Goal: Information Seeking & Learning: Find specific fact

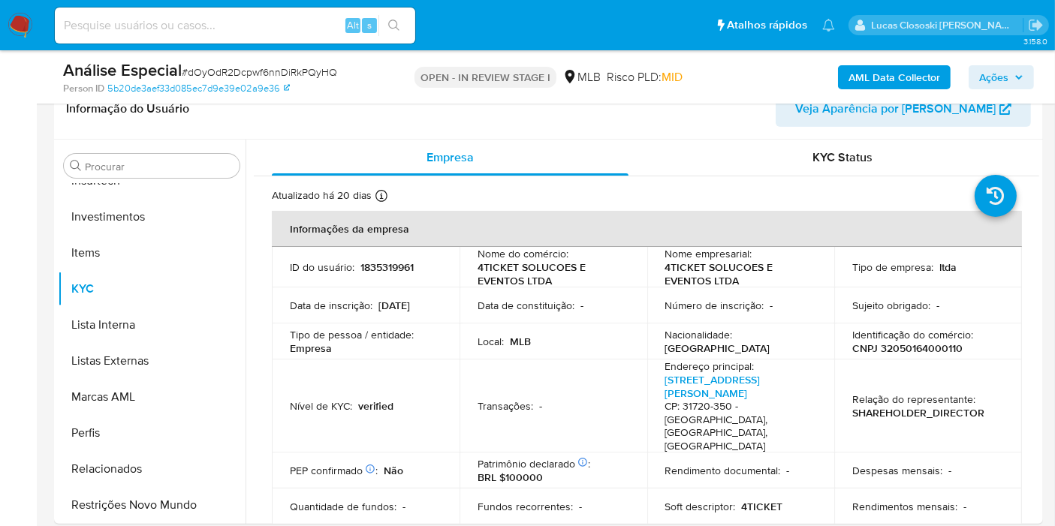
click at [261, 68] on span "# dOyOdR2Dcpwf6nnDiRkPQyHQ" at bounding box center [259, 72] width 155 height 15
copy span "dOyOdR2Dcpwf6nnDiRkPQyHQ"
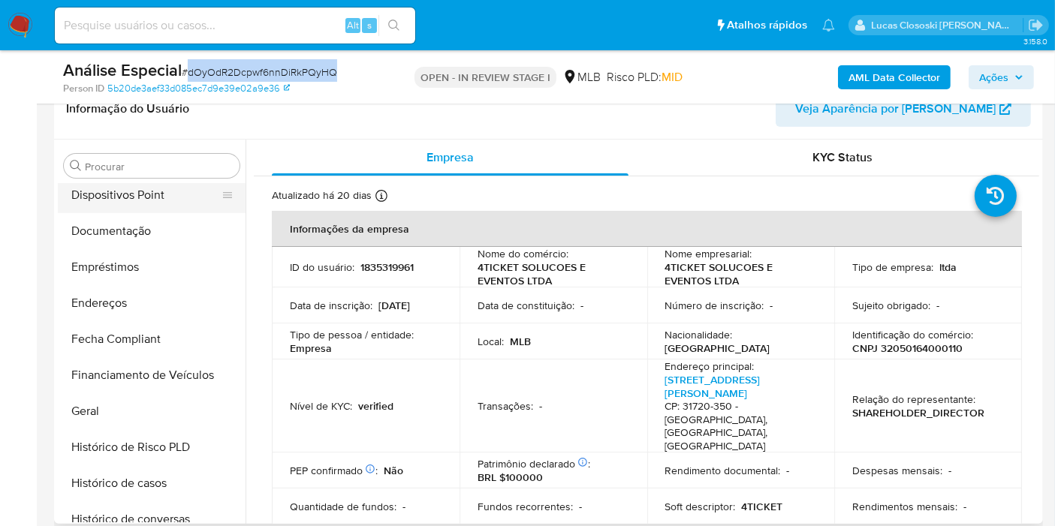
scroll to position [206, 0]
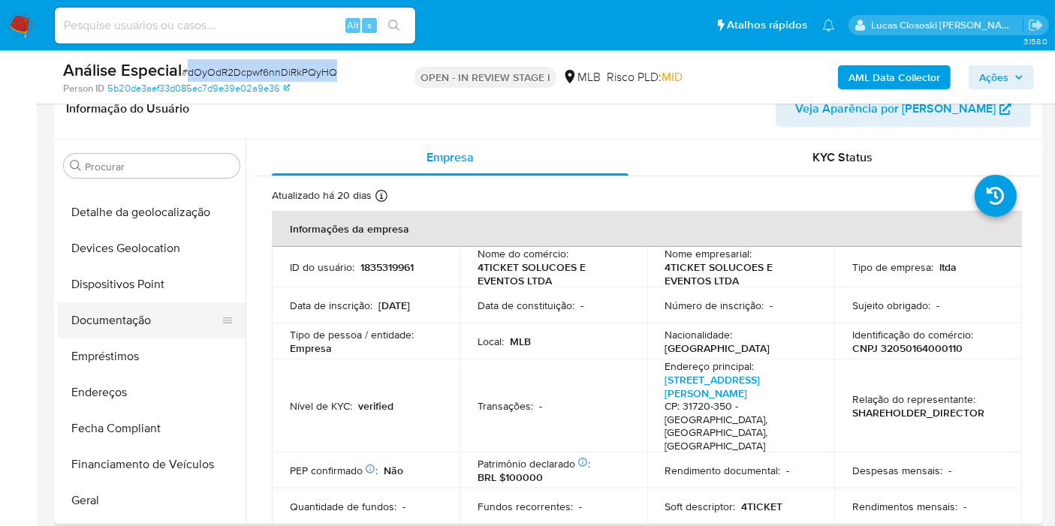
click at [126, 328] on button "Documentação" at bounding box center [146, 321] width 176 height 36
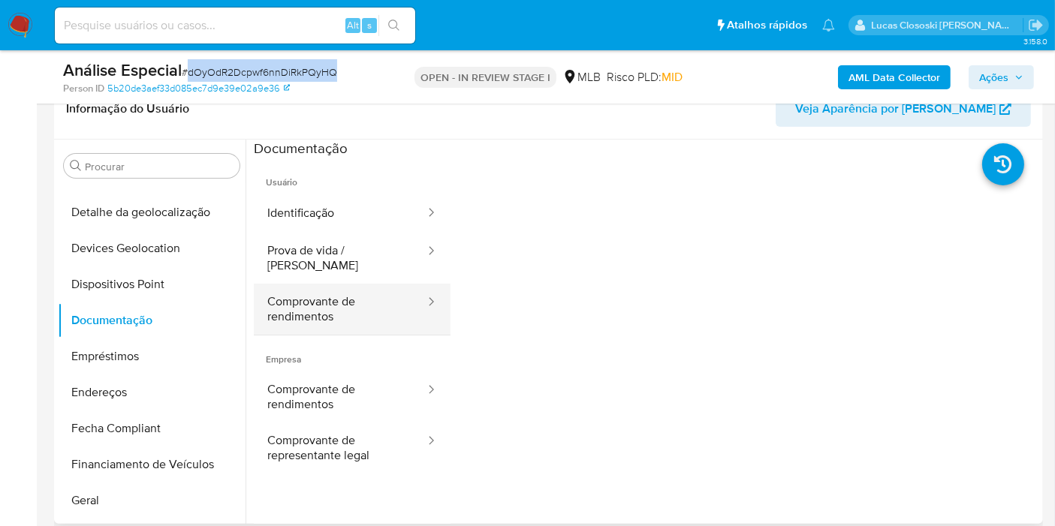
click at [375, 284] on button "Comprovante de rendimentos" at bounding box center [340, 309] width 173 height 51
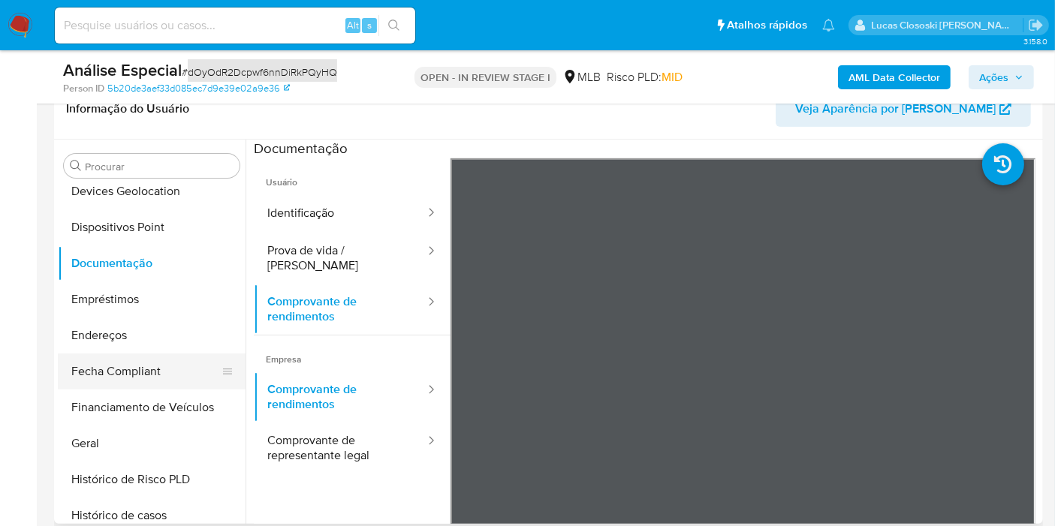
scroll to position [289, 0]
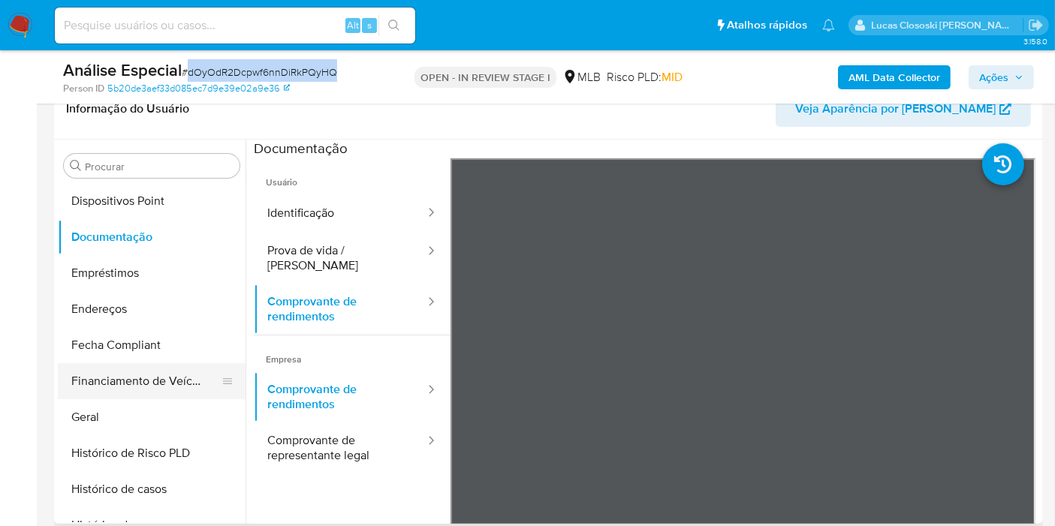
click at [133, 394] on button "Financiamento de Veículos" at bounding box center [146, 381] width 176 height 36
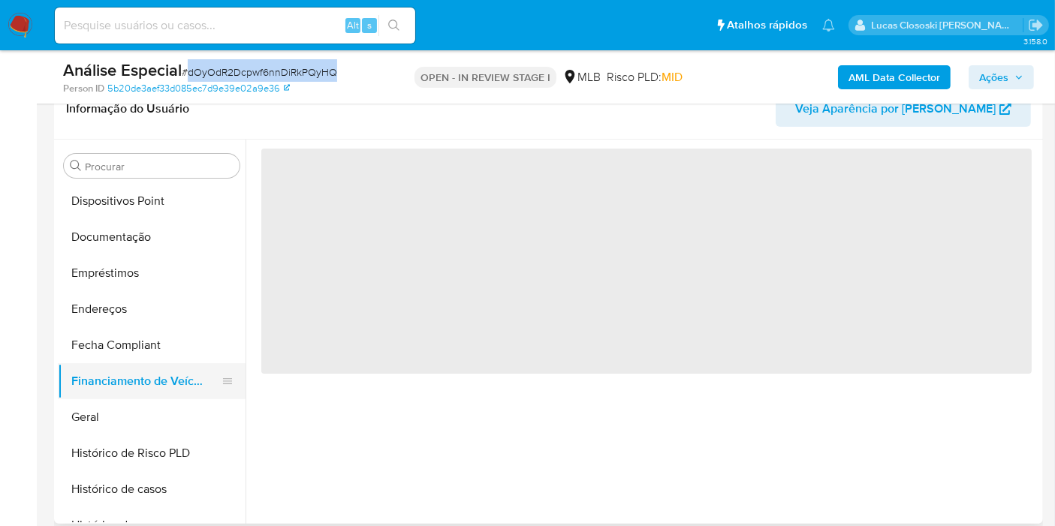
drag, startPoint x: 140, startPoint y: 408, endPoint x: 135, endPoint y: 387, distance: 22.4
click at [140, 411] on button "Geral" at bounding box center [152, 417] width 188 height 36
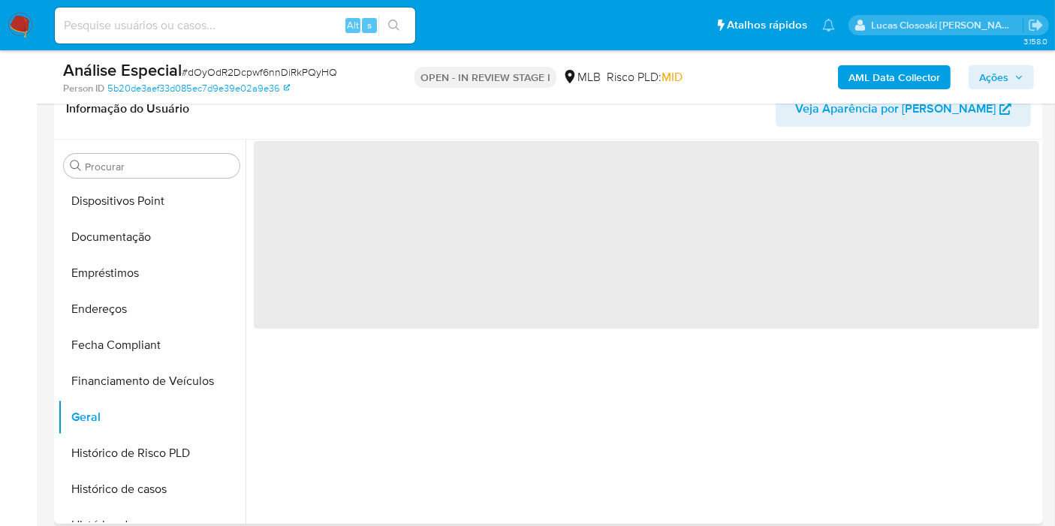
click at [375, 125] on header "Informação do Usuário Veja Aparência por Pessoa" at bounding box center [548, 109] width 965 height 36
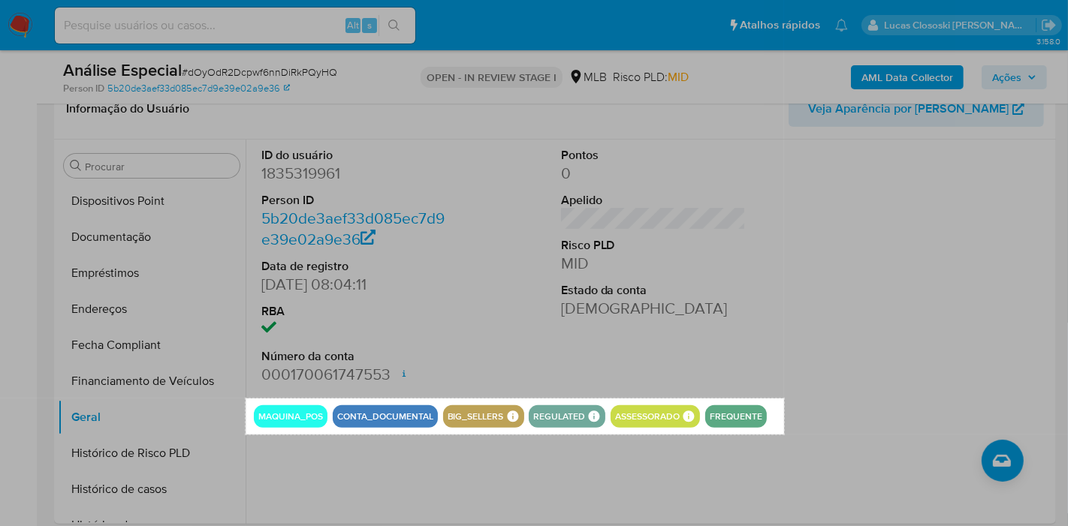
drag, startPoint x: 246, startPoint y: 399, endPoint x: 784, endPoint y: 434, distance: 539.5
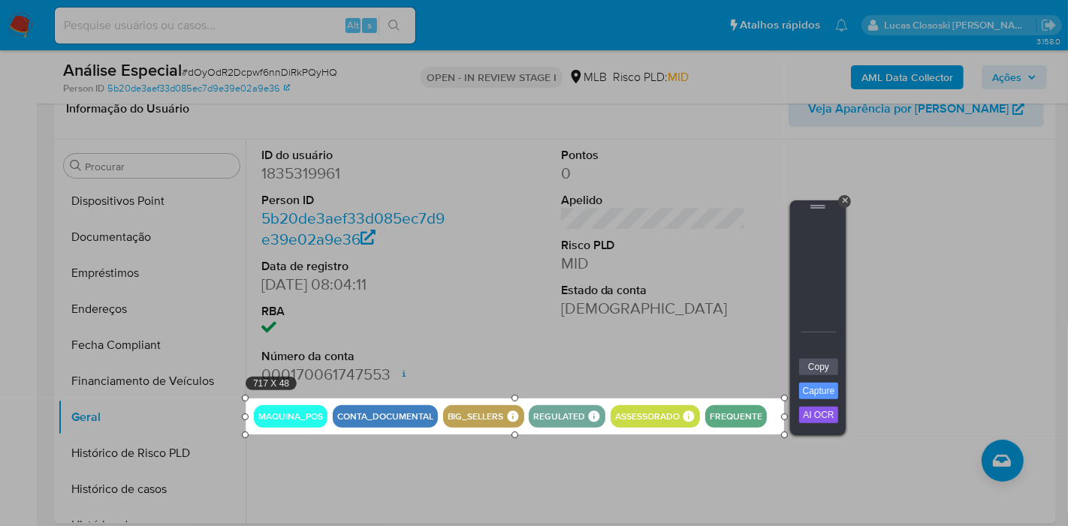
click at [820, 375] on div "Copy Capture AI OCR + Transform Images to Editable Text in Seconds! Instantly e…" at bounding box center [817, 396] width 45 height 77
click at [824, 369] on link "Copy" at bounding box center [818, 367] width 39 height 17
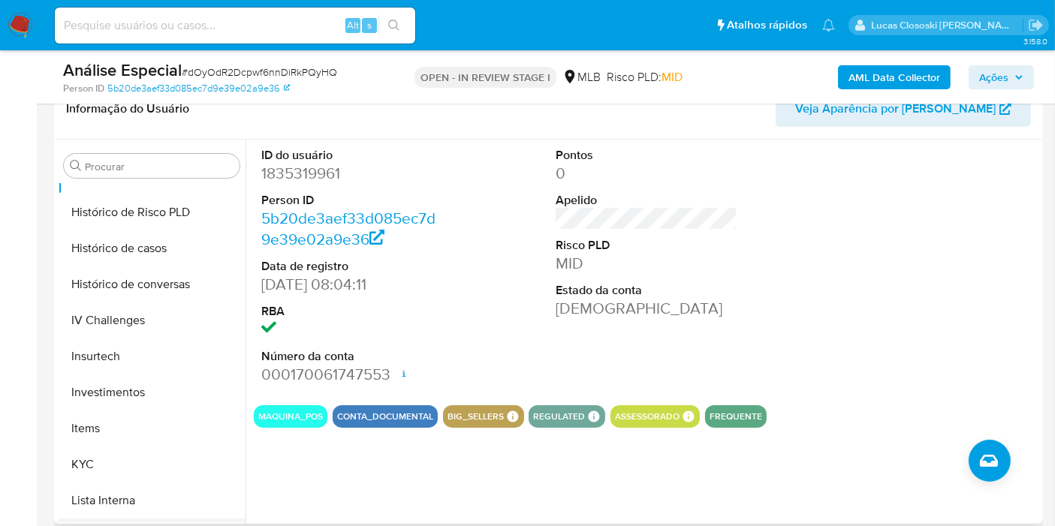
scroll to position [622, 0]
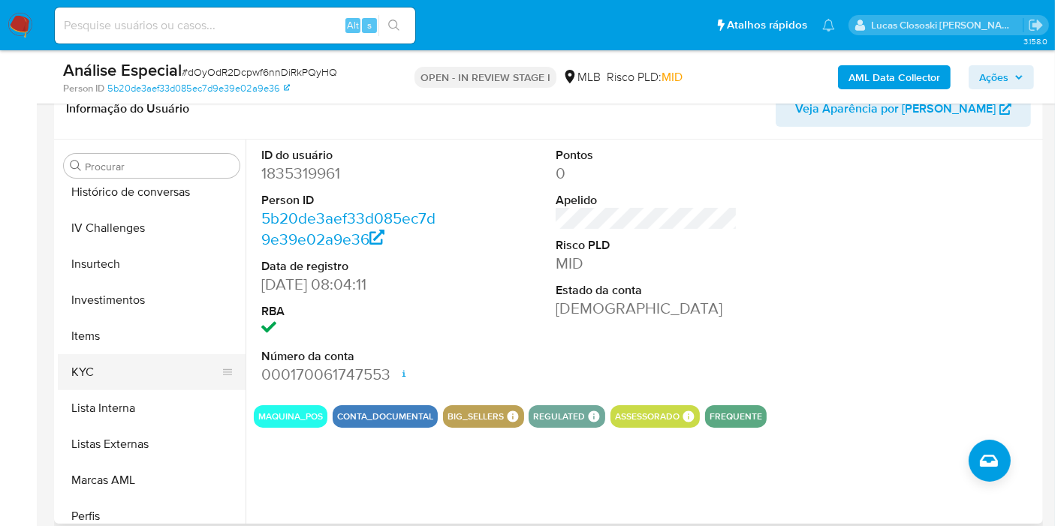
click at [98, 372] on button "KYC" at bounding box center [146, 372] width 176 height 36
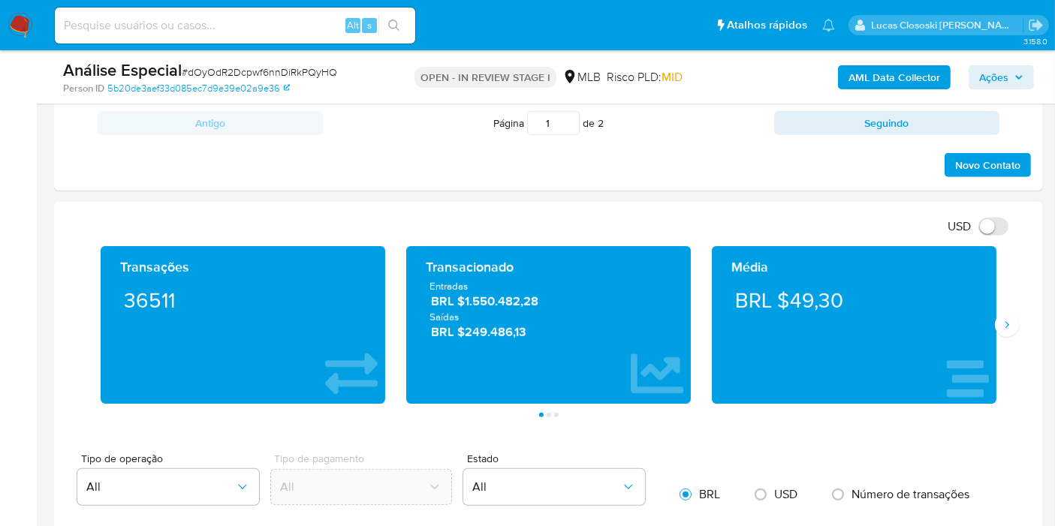
scroll to position [667, 0]
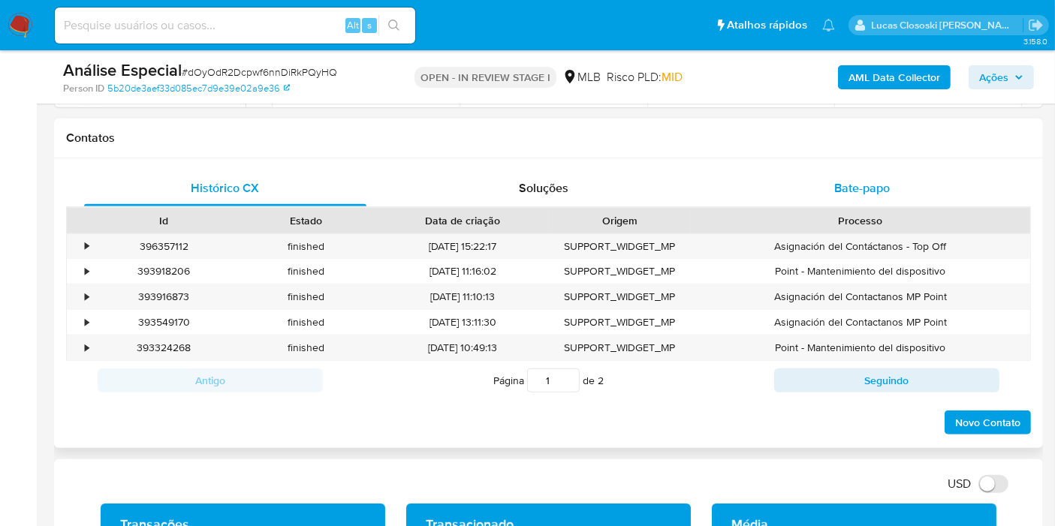
drag, startPoint x: 932, startPoint y: 167, endPoint x: 931, endPoint y: 195, distance: 27.8
click at [932, 170] on div "Bate-papo" at bounding box center [862, 188] width 282 height 36
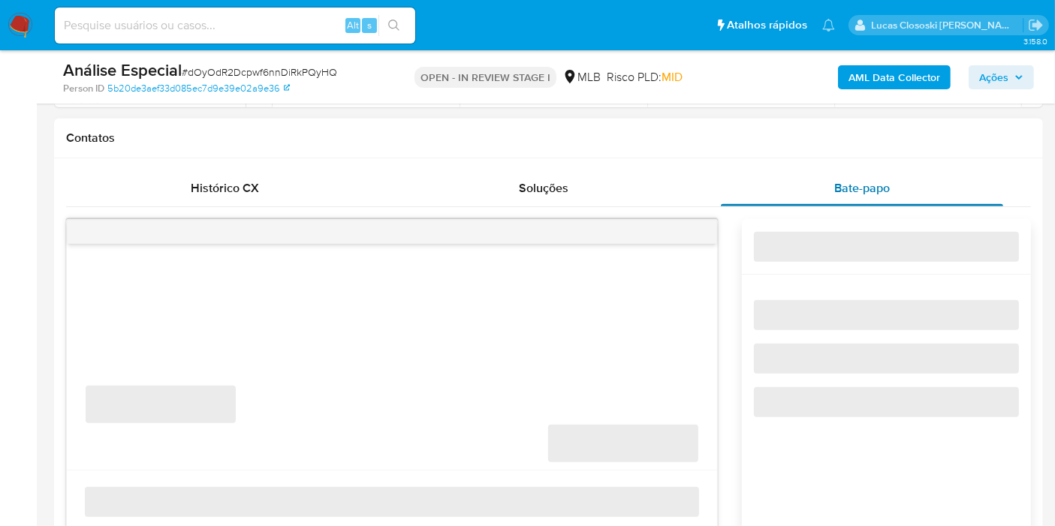
click at [931, 197] on div "Bate-papo" at bounding box center [862, 188] width 282 height 36
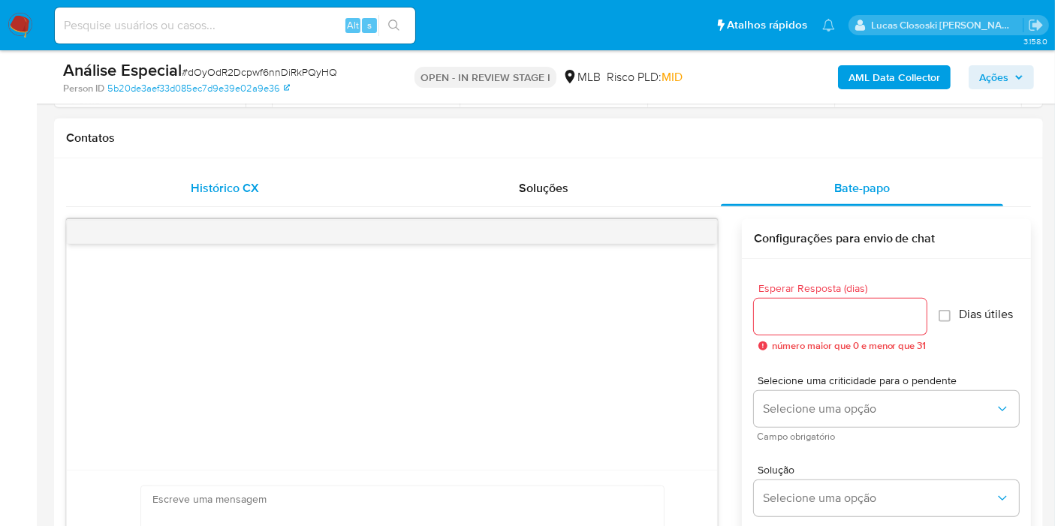
click at [320, 203] on div "Histórico CX" at bounding box center [225, 188] width 282 height 36
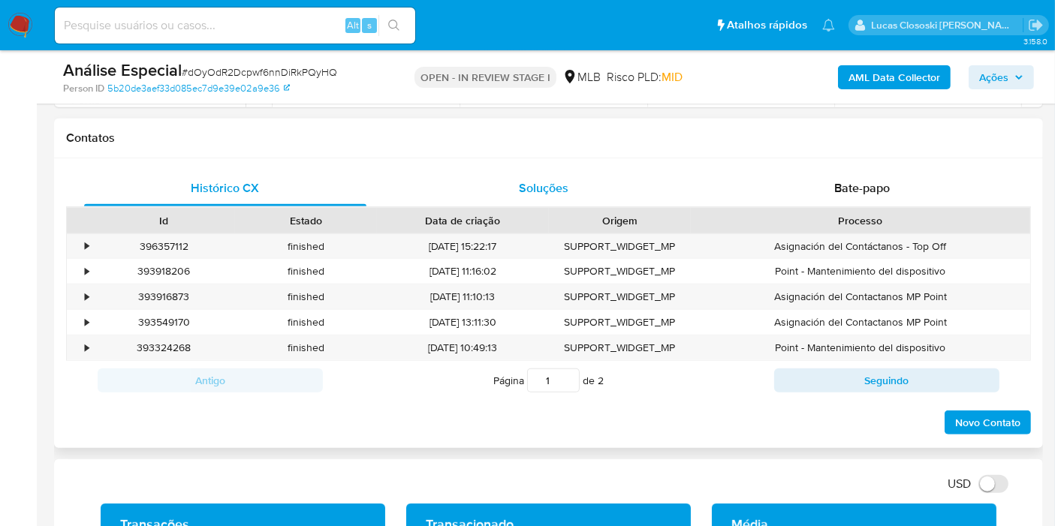
click at [603, 185] on div "Soluções" at bounding box center [543, 188] width 282 height 36
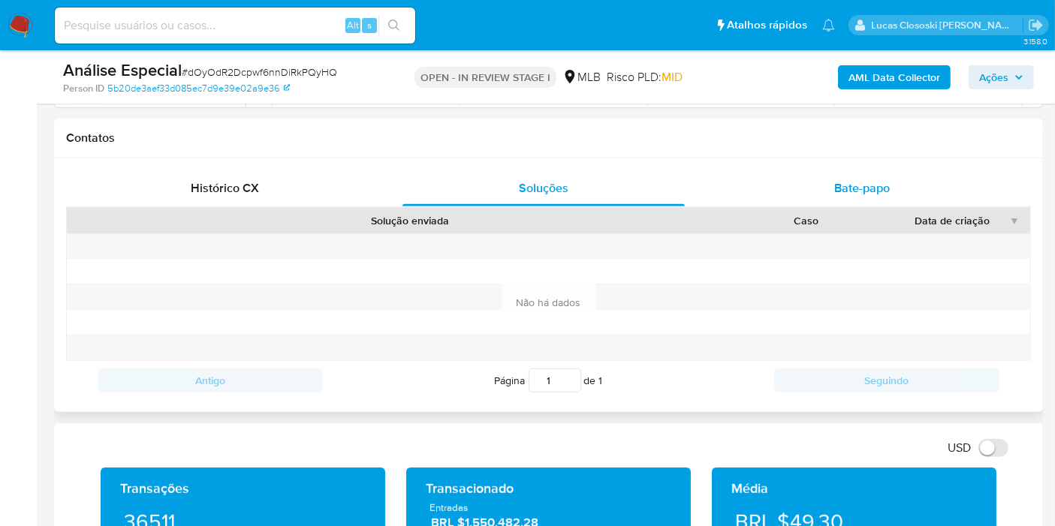
click at [812, 179] on div "Bate-papo" at bounding box center [862, 188] width 282 height 36
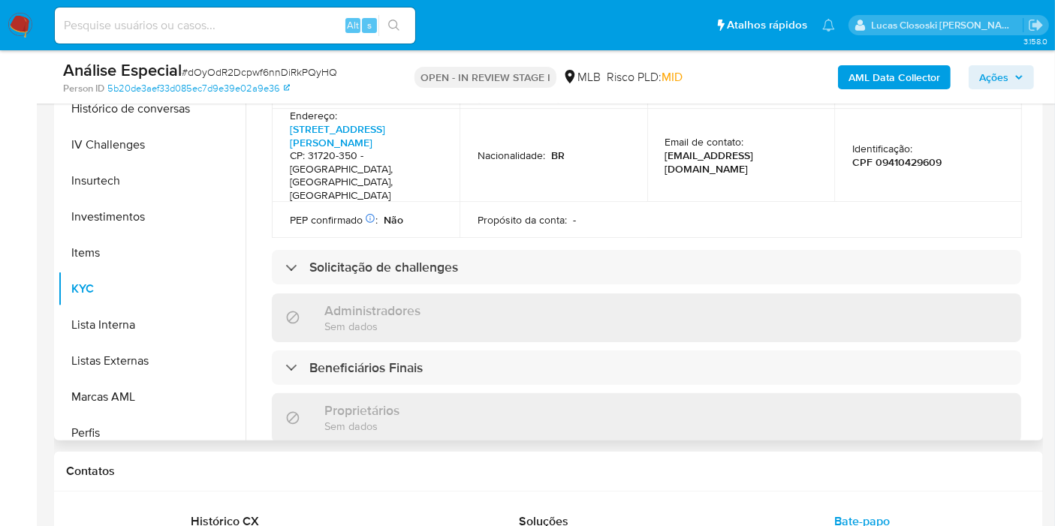
scroll to position [422, 0]
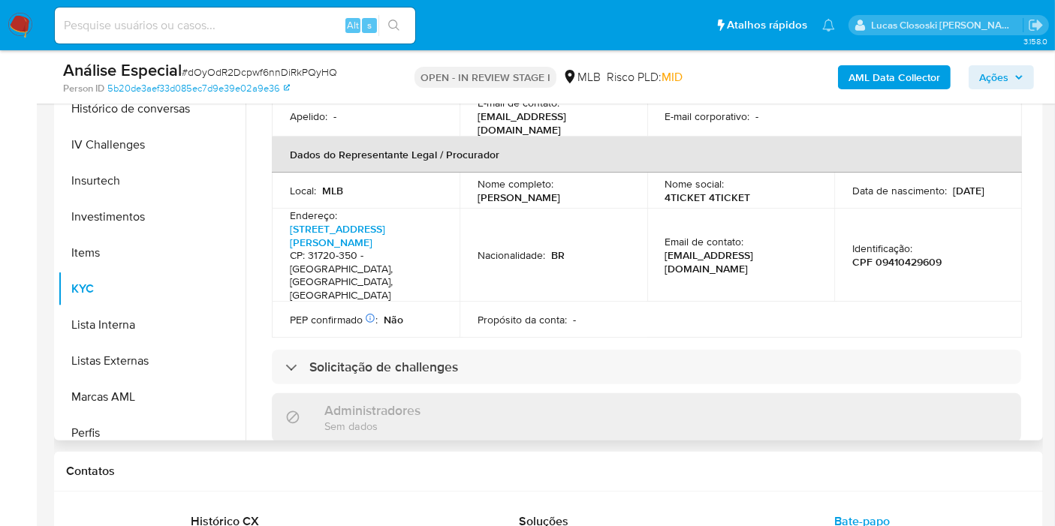
click at [536, 191] on p "Andreza Silva de Souza" at bounding box center [518, 198] width 83 height 14
copy p "Andreza Silva de Souza"
drag, startPoint x: 602, startPoint y: 154, endPoint x: 471, endPoint y: 155, distance: 130.6
click at [471, 173] on td "Nome completo : Andreza Silva de Souza" at bounding box center [553, 191] width 188 height 36
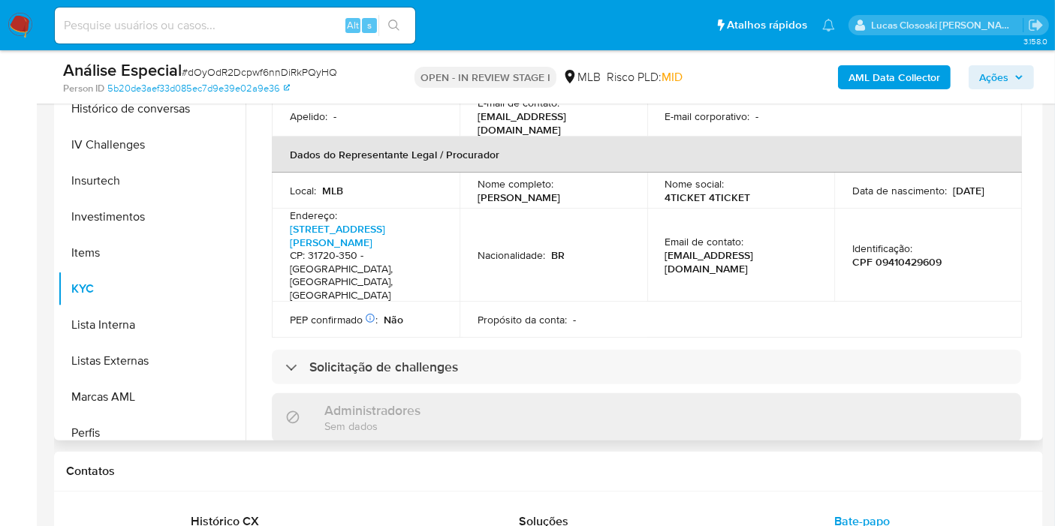
click at [904, 255] on p "CPF 09410429609" at bounding box center [896, 262] width 89 height 14
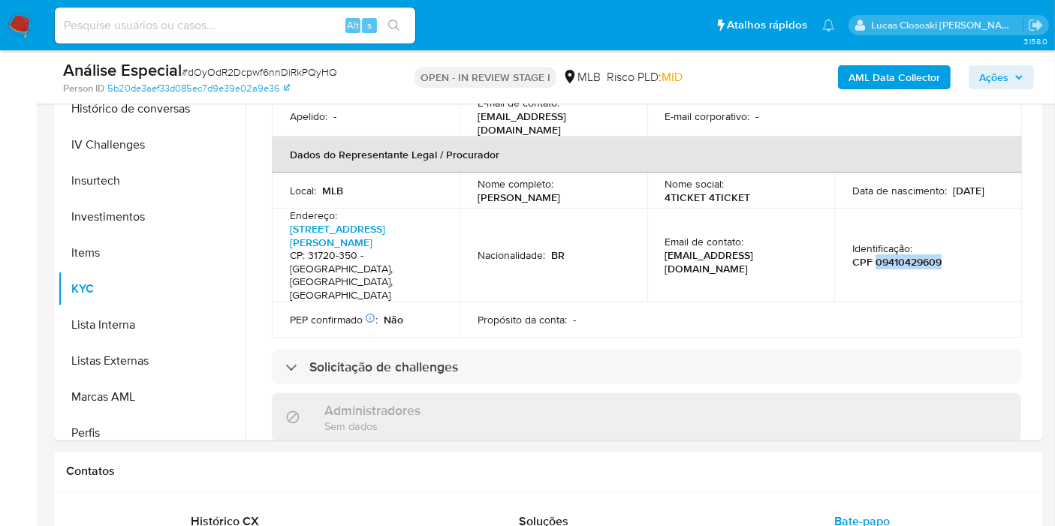
copy p "09410429609"
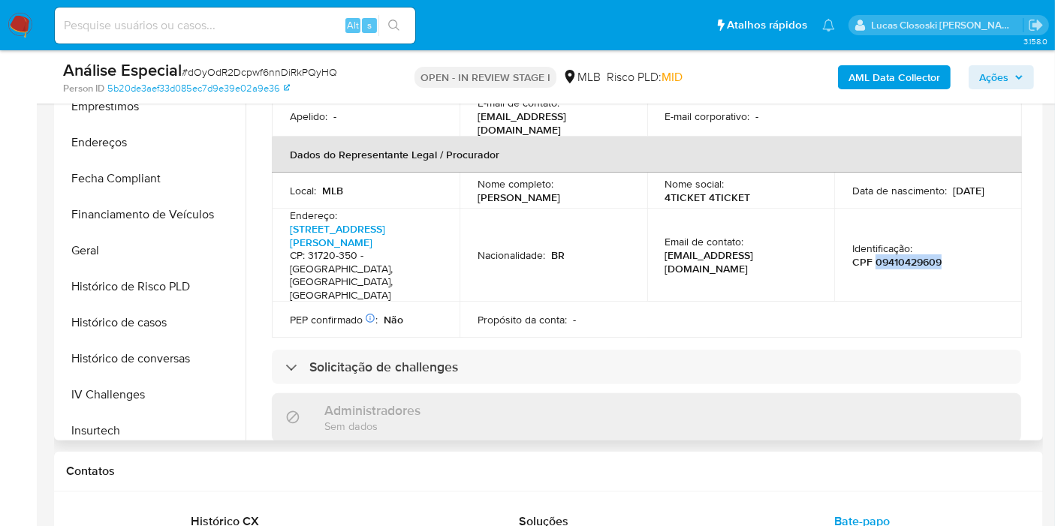
scroll to position [122, 0]
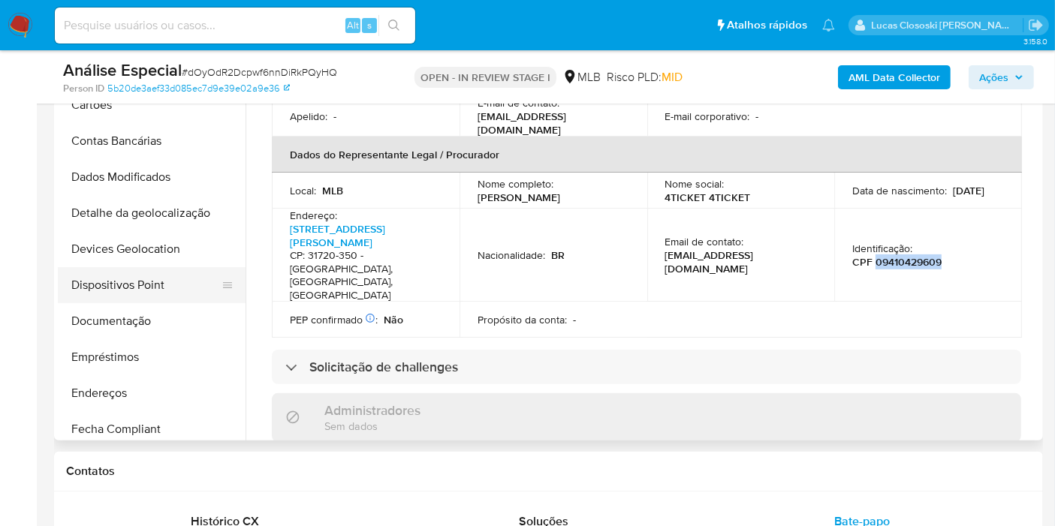
click at [159, 282] on button "Dispositivos Point" at bounding box center [146, 285] width 176 height 36
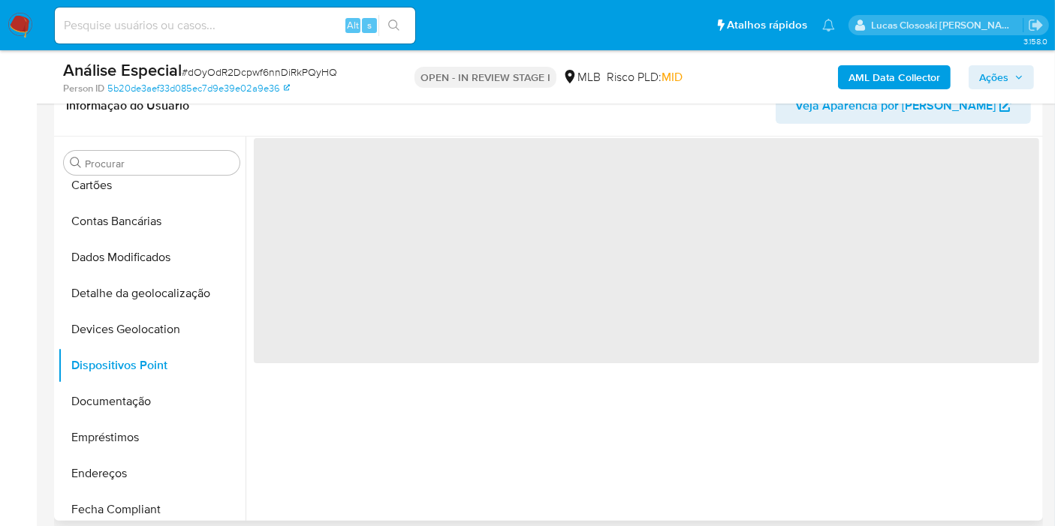
scroll to position [250, 0]
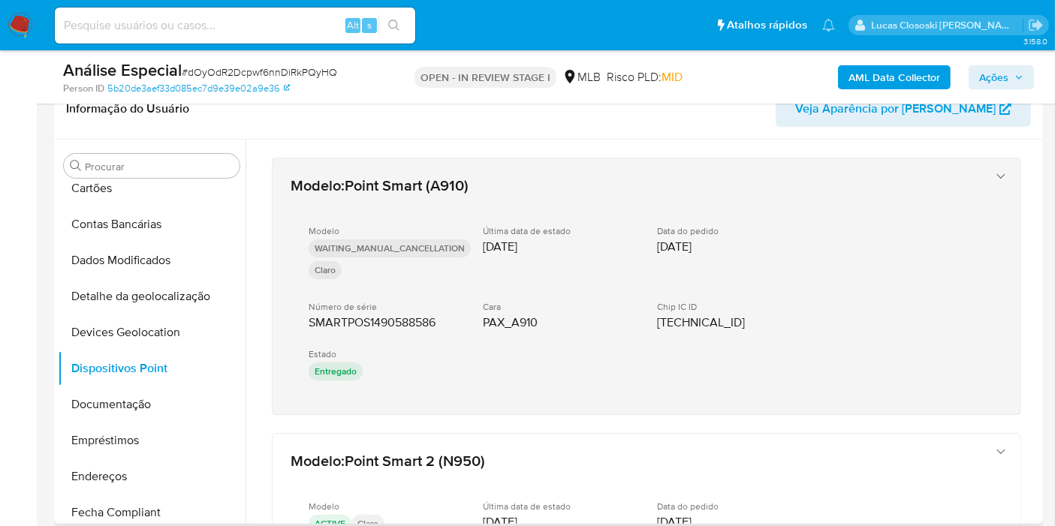
drag, startPoint x: 441, startPoint y: 419, endPoint x: 295, endPoint y: 324, distance: 174.7
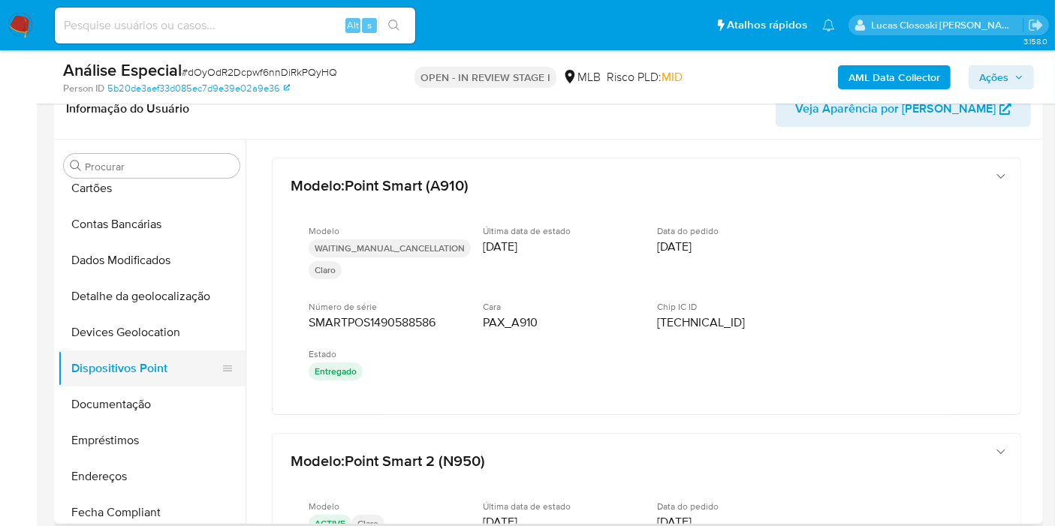
scroll to position [289, 0]
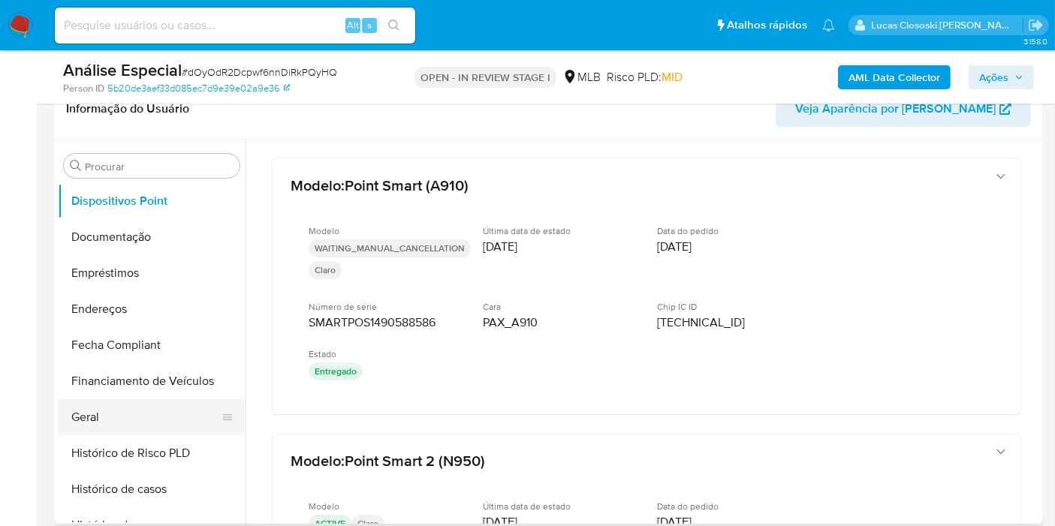
click at [133, 414] on button "Geral" at bounding box center [146, 417] width 176 height 36
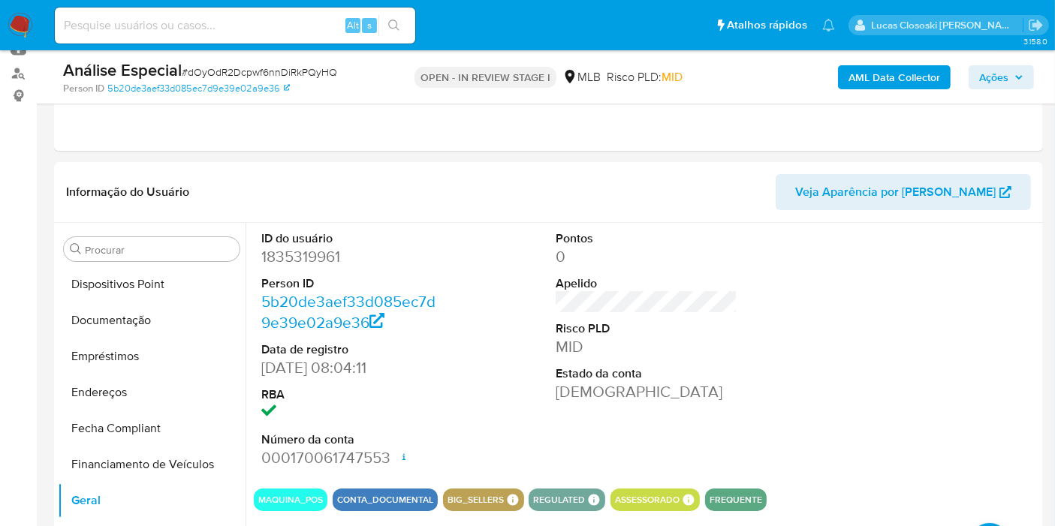
scroll to position [250, 0]
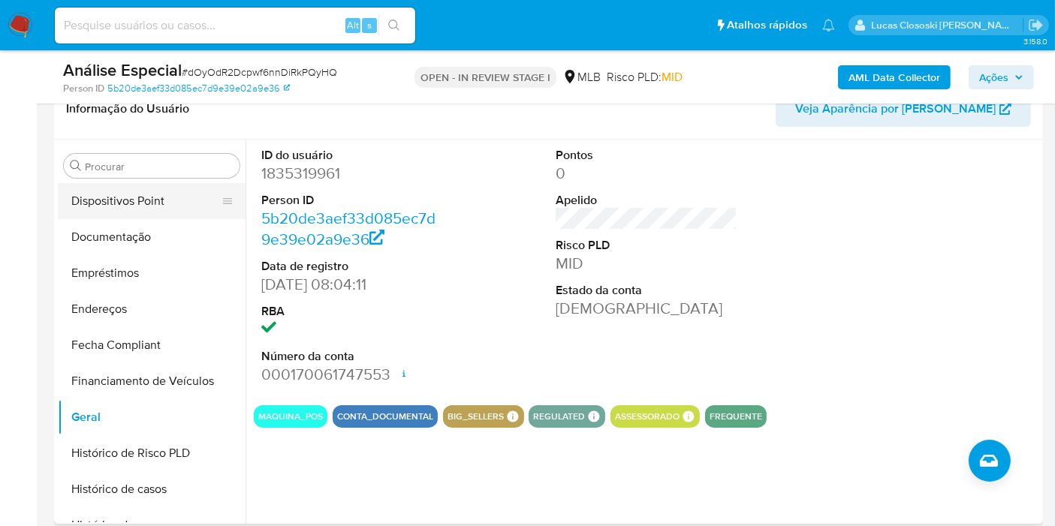
click at [140, 209] on button "Dispositivos Point" at bounding box center [146, 201] width 176 height 36
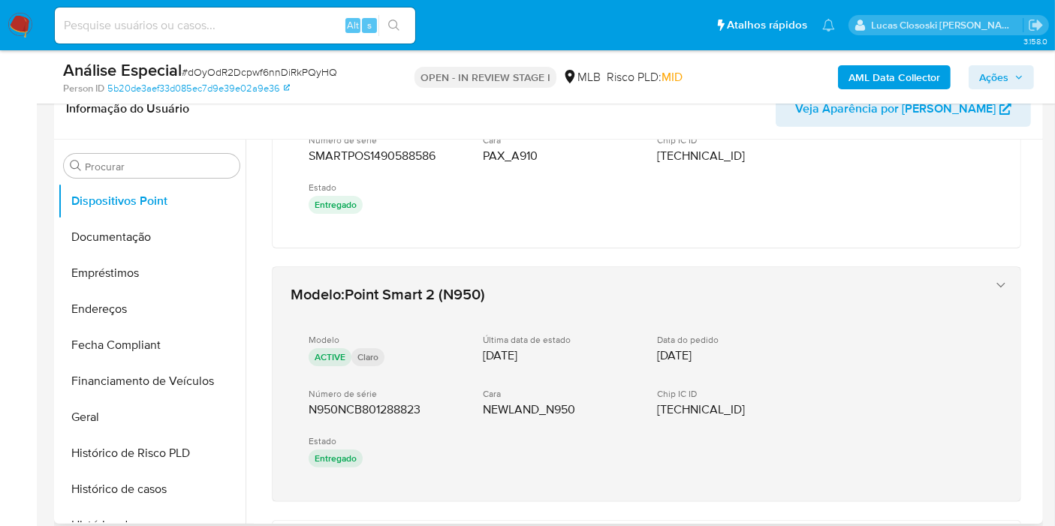
scroll to position [333, 0]
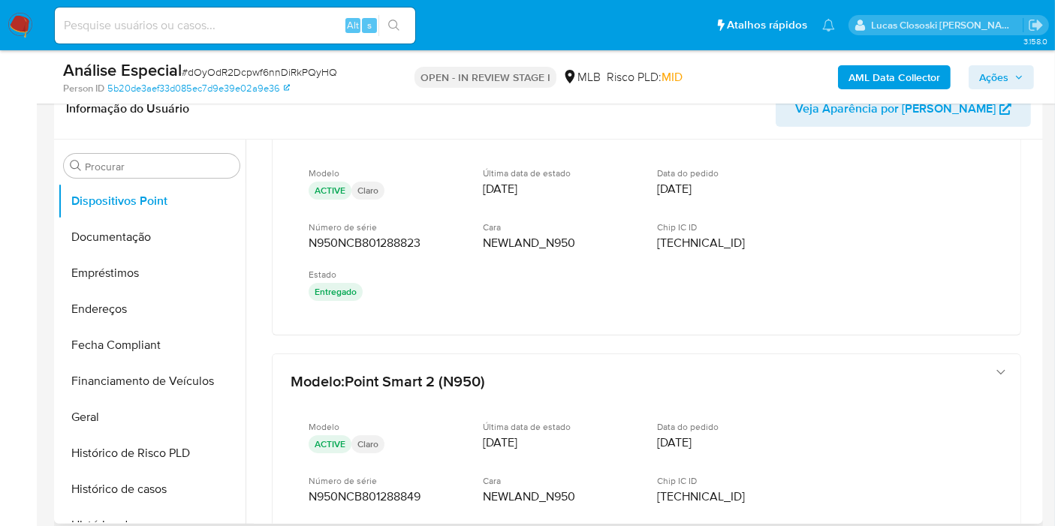
drag, startPoint x: 407, startPoint y: 348, endPoint x: 400, endPoint y: 343, distance: 8.6
click at [400, 343] on div "Modelo : Point Smart (A910) Modelo WAITING_MANUAL_CANCELLATION Claro Última dat…" at bounding box center [646, 493] width 785 height 1375
drag, startPoint x: 400, startPoint y: 343, endPoint x: 444, endPoint y: 33, distance: 313.2
click at [304, 242] on div "Modelo : Point Smart (A910) Modelo WAITING_MANUAL_CANCELLATION Claro Última dat…" at bounding box center [646, 493] width 785 height 1375
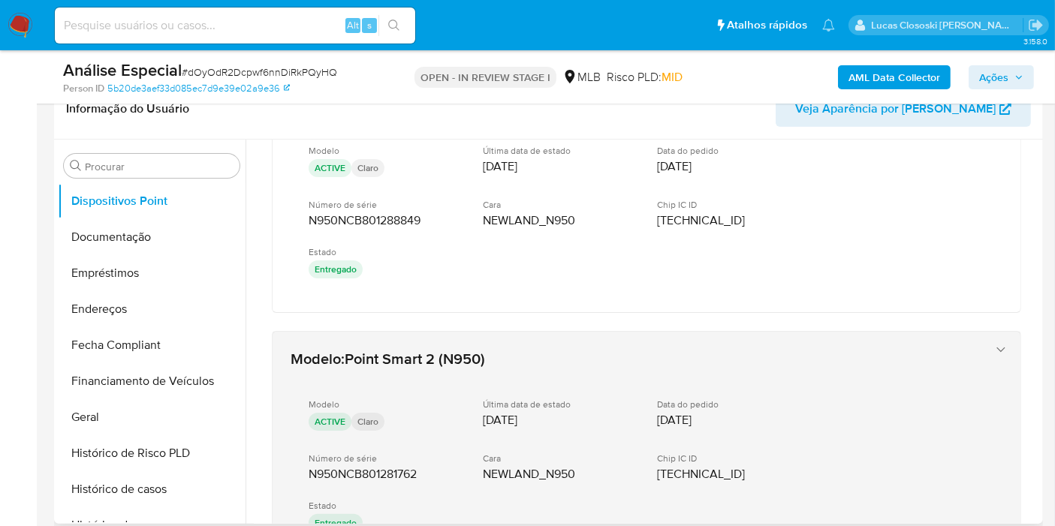
scroll to position [583, 0]
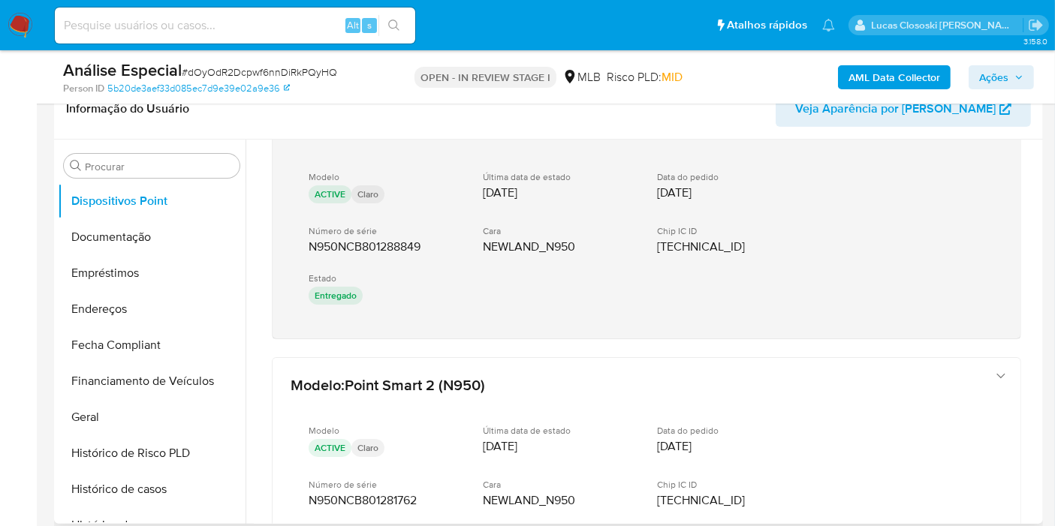
drag, startPoint x: 433, startPoint y: 338, endPoint x: 309, endPoint y: 236, distance: 160.6
click at [309, 236] on div "Modelo : Point Smart (A910) Modelo WAITING_MANUAL_CANCELLATION Claro Última dat…" at bounding box center [646, 243] width 785 height 1375
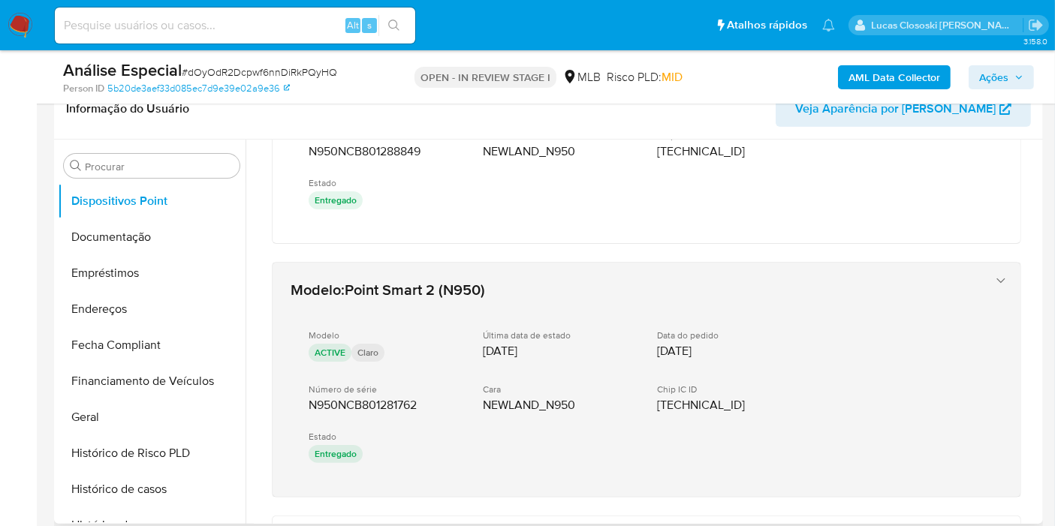
scroll to position [751, 0]
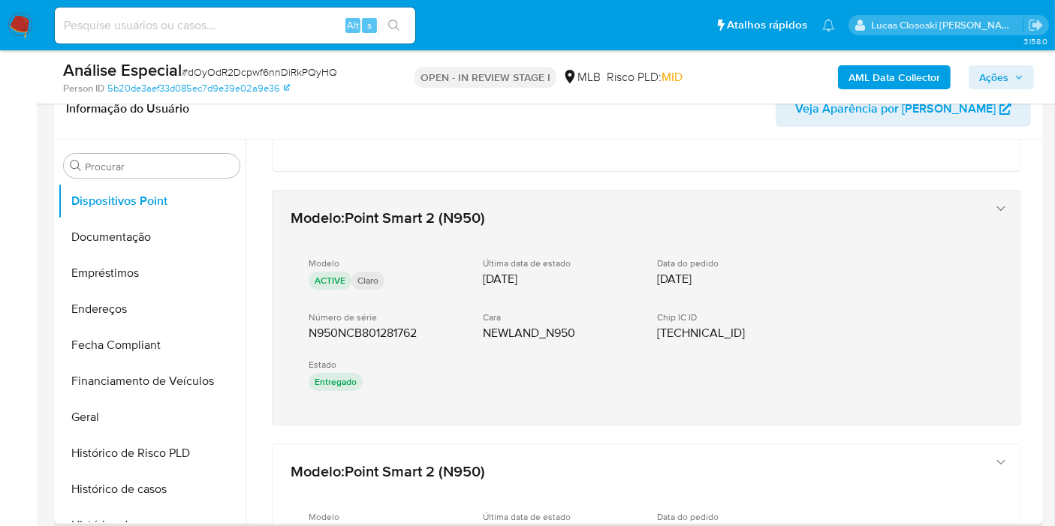
drag, startPoint x: 441, startPoint y: 426, endPoint x: 303, endPoint y: 324, distance: 171.9
click at [303, 324] on div "Modelo : Point Smart (A910) Modelo WAITING_MANUAL_CANCELLATION Claro Última dat…" at bounding box center [646, 76] width 785 height 1375
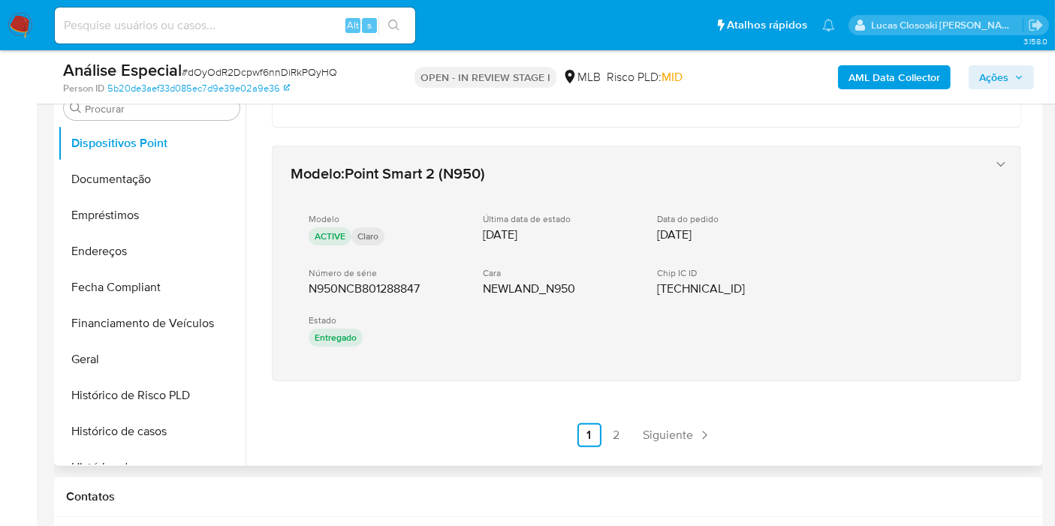
scroll to position [333, 0]
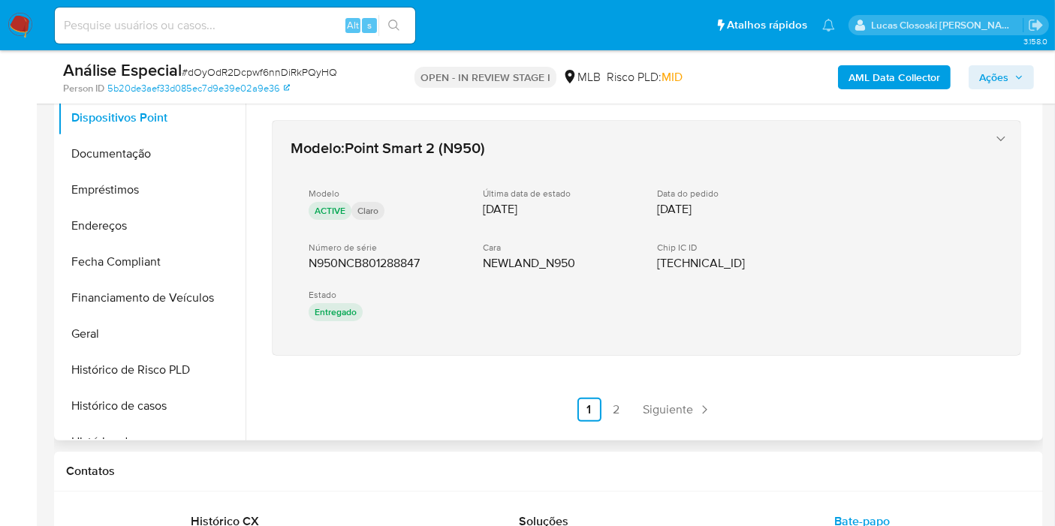
drag, startPoint x: 415, startPoint y: 344, endPoint x: 302, endPoint y: 258, distance: 142.0
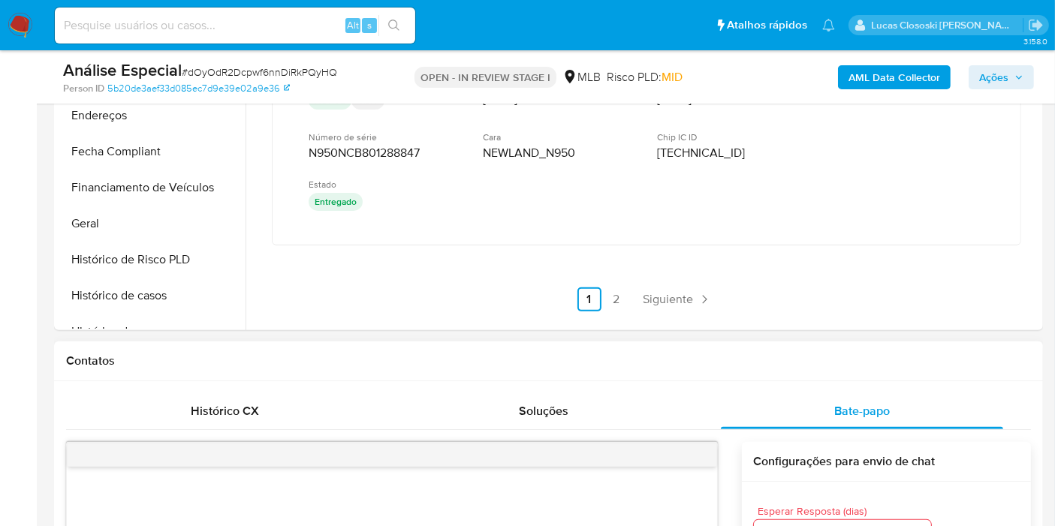
scroll to position [500, 0]
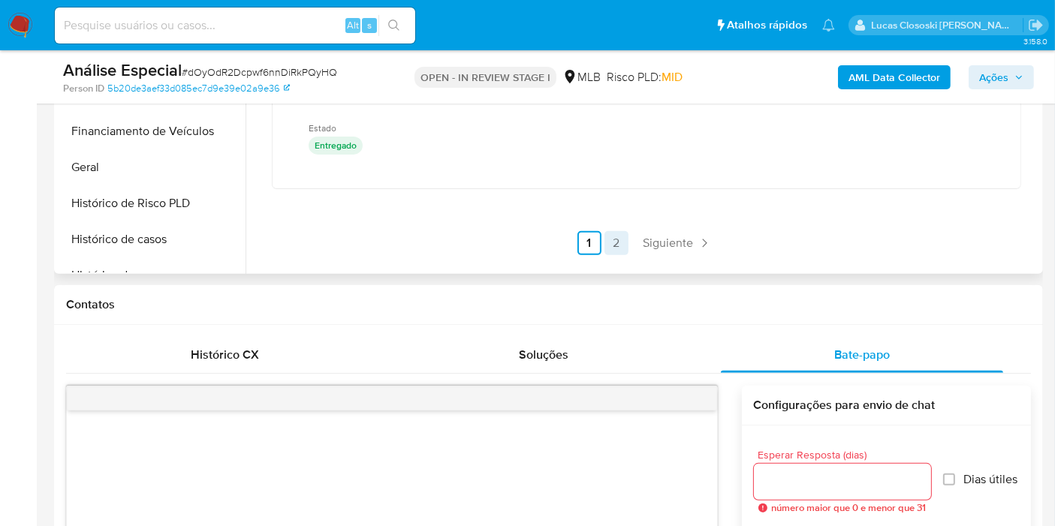
click at [605, 231] on link "2" at bounding box center [616, 243] width 24 height 24
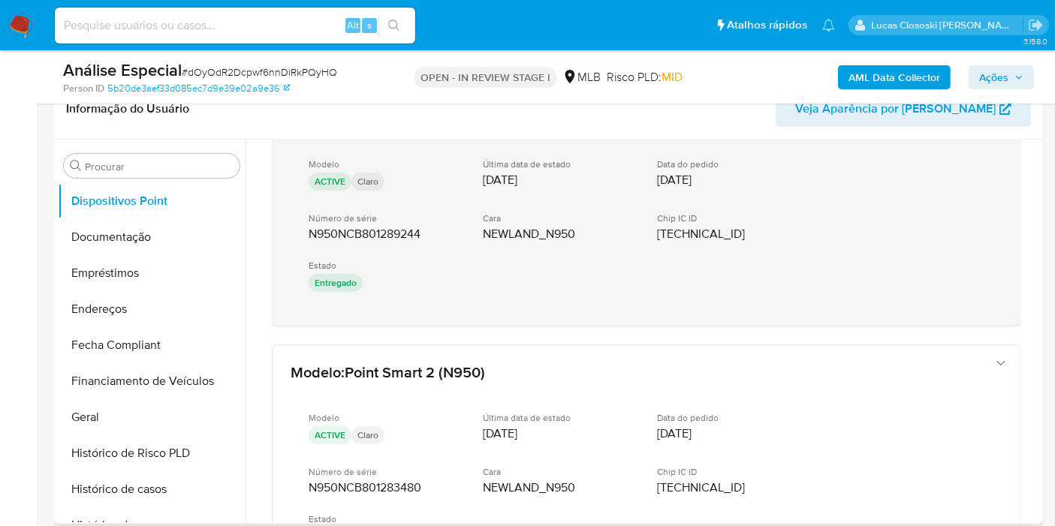
scroll to position [0, 0]
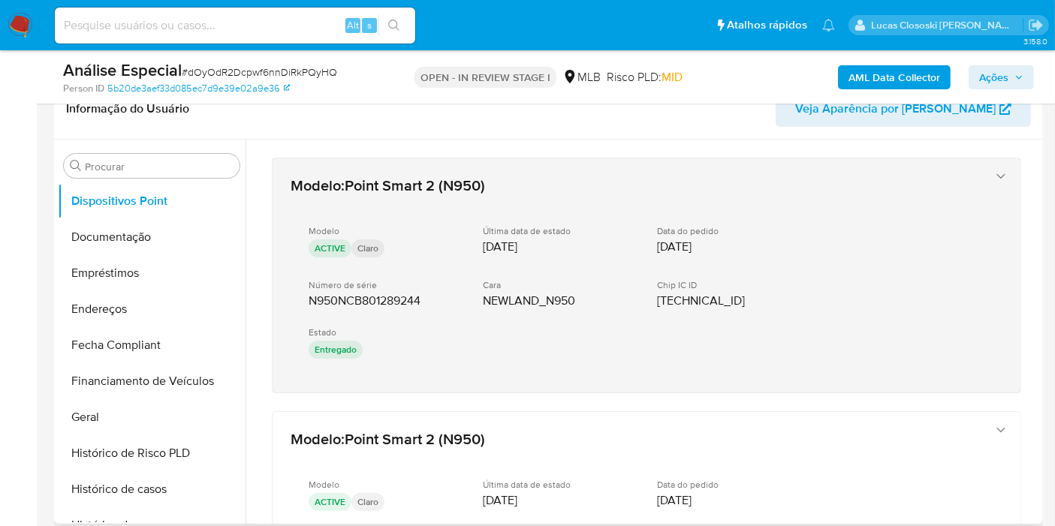
drag, startPoint x: 372, startPoint y: 405, endPoint x: 297, endPoint y: 303, distance: 125.7
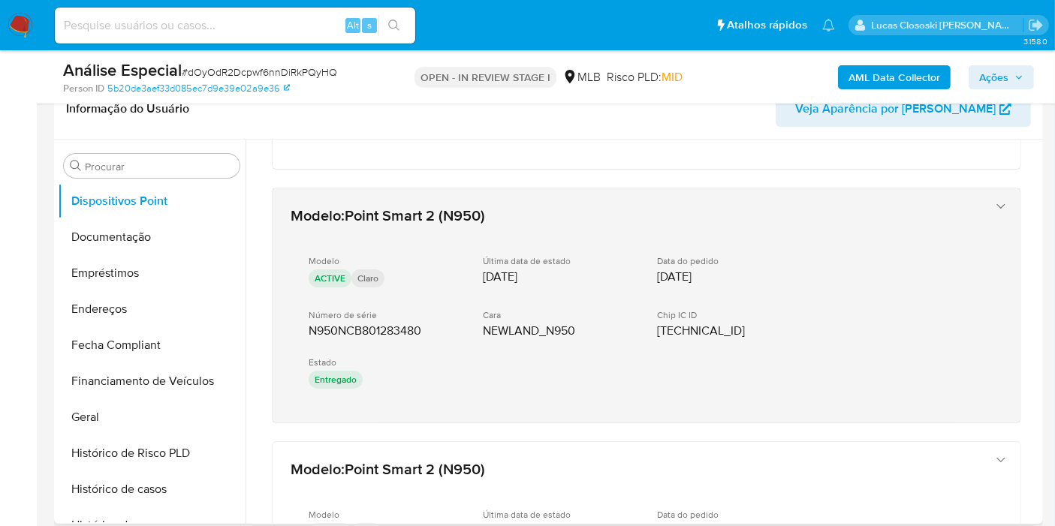
scroll to position [250, 0]
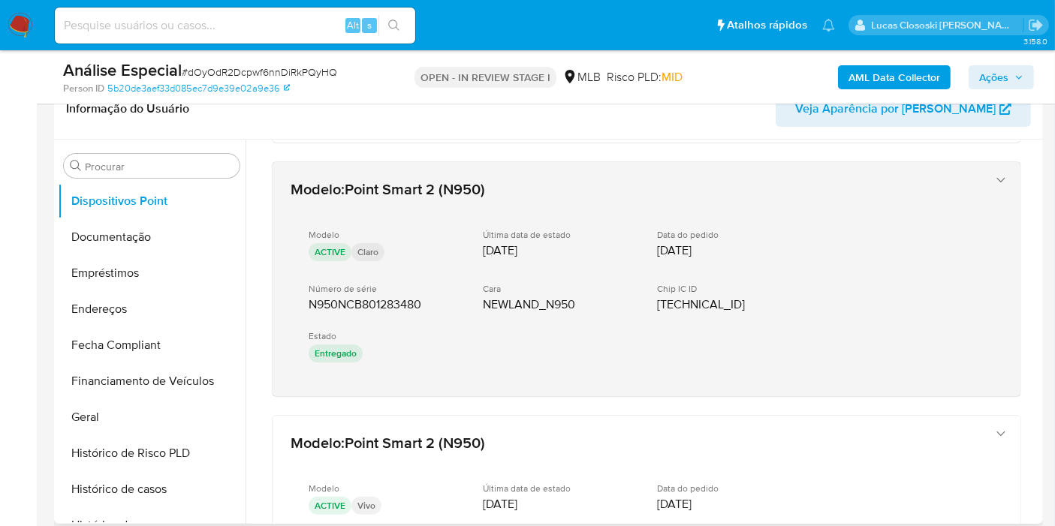
drag, startPoint x: 394, startPoint y: 401, endPoint x: 298, endPoint y: 312, distance: 131.2
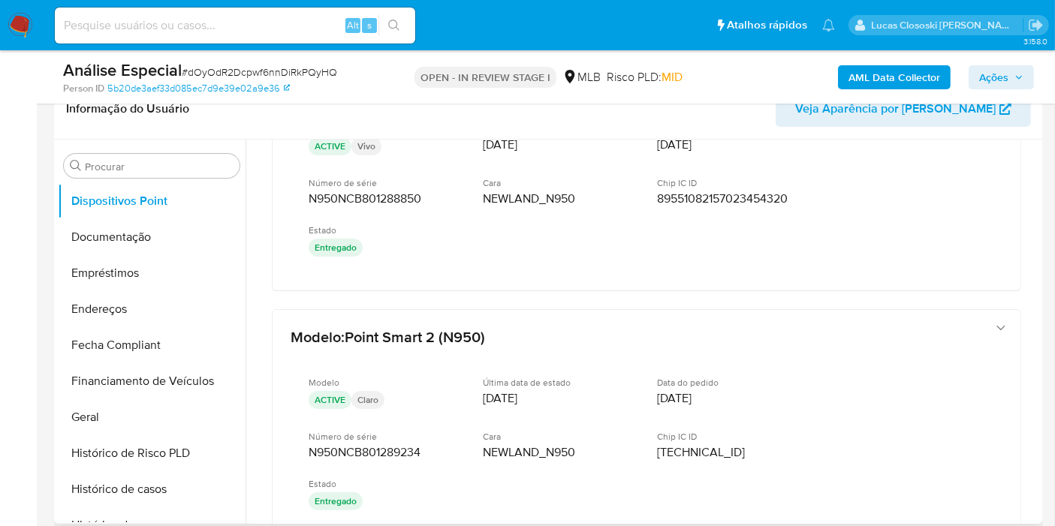
scroll to position [583, 0]
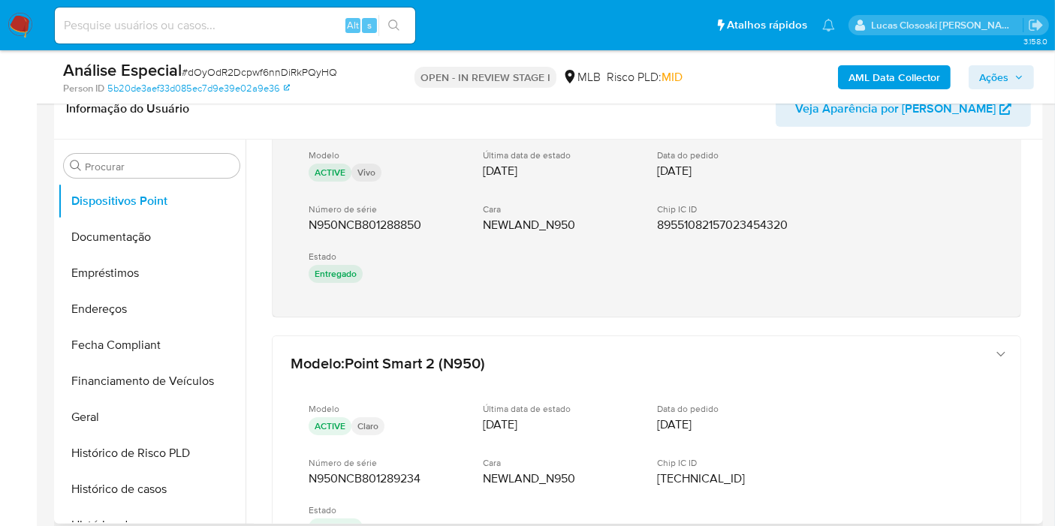
drag, startPoint x: 418, startPoint y: 328, endPoint x: 304, endPoint y: 219, distance: 157.7
click at [304, 219] on div "Modelo : Point Smart 2 (N950) Modelo ACTIVE Claro Última data de estado 04/12/2…" at bounding box center [646, 232] width 785 height 1353
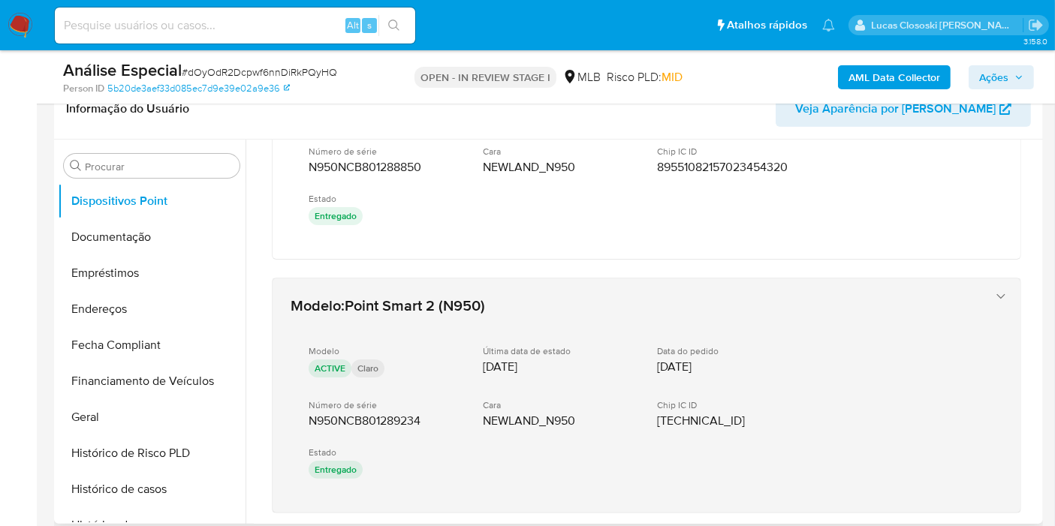
scroll to position [667, 0]
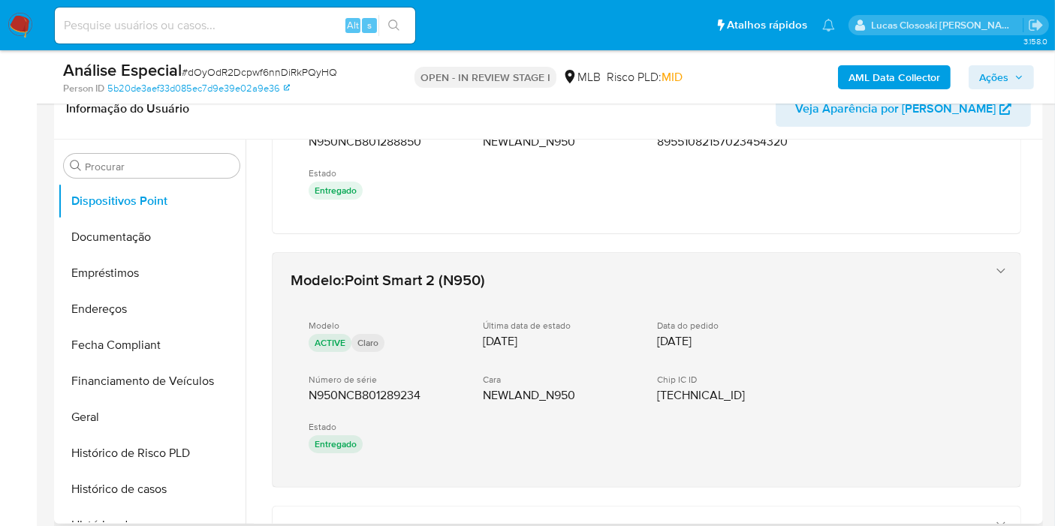
drag, startPoint x: 391, startPoint y: 486, endPoint x: 298, endPoint y: 393, distance: 131.1
click at [298, 393] on div "Modelo : Point Smart 2 (N950) Modelo ACTIVE Claro Última data de estado 04/12/2…" at bounding box center [646, 149] width 785 height 1353
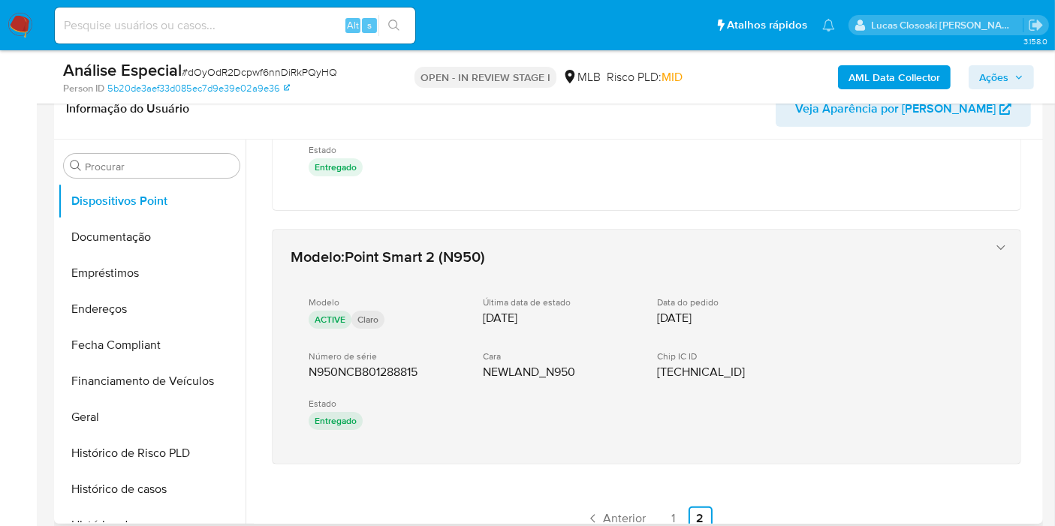
scroll to position [969, 0]
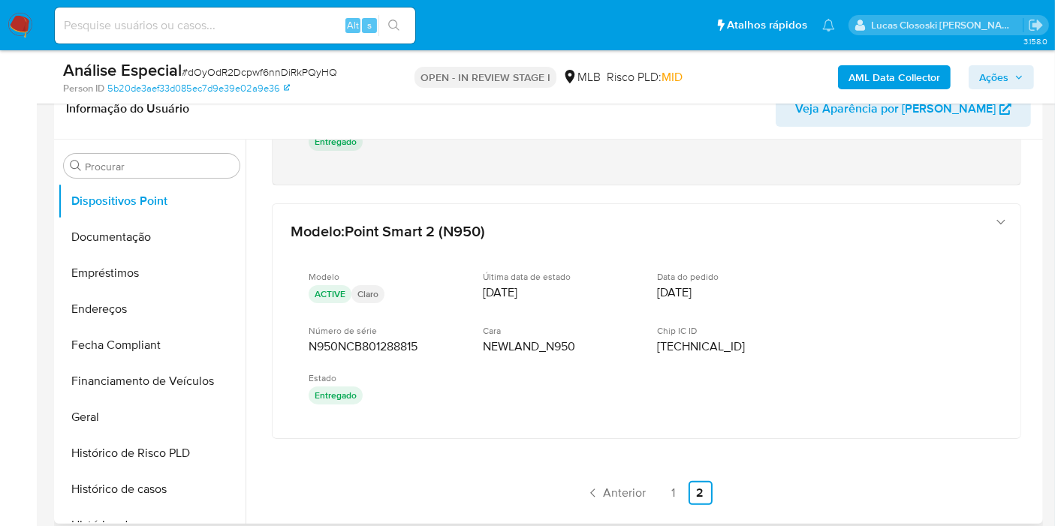
drag, startPoint x: 416, startPoint y: 469, endPoint x: 536, endPoint y: 157, distance: 334.6
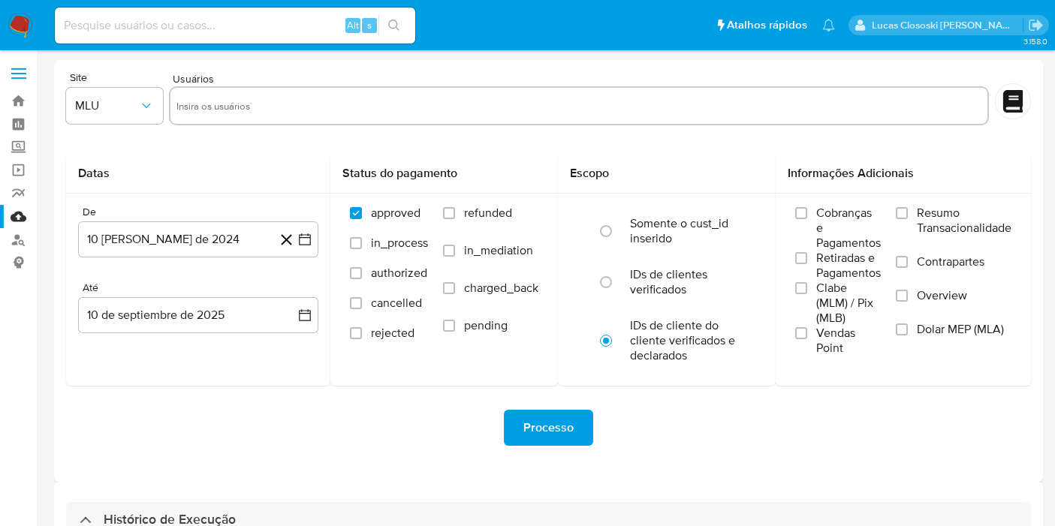
select select "10"
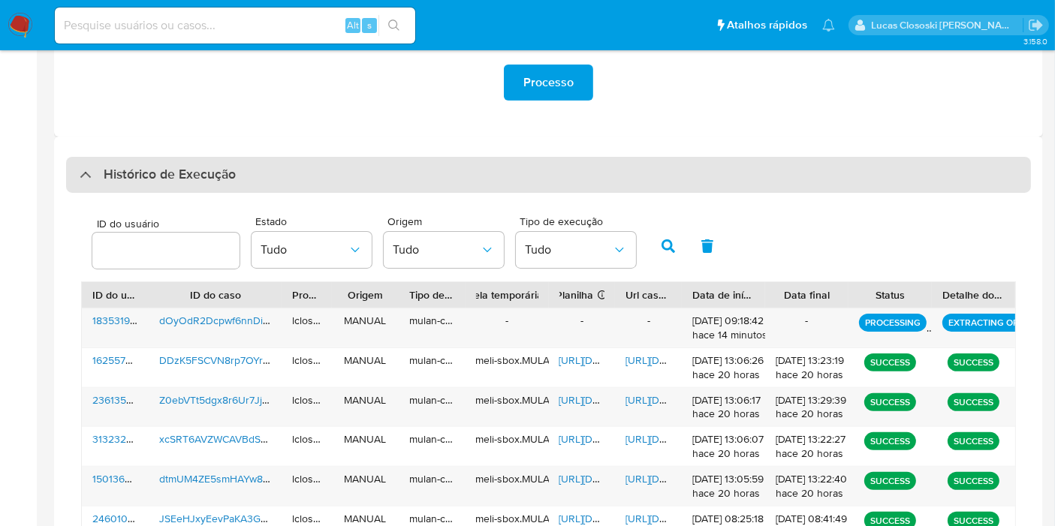
click at [409, 161] on div "Histórico de Execução" at bounding box center [548, 175] width 965 height 36
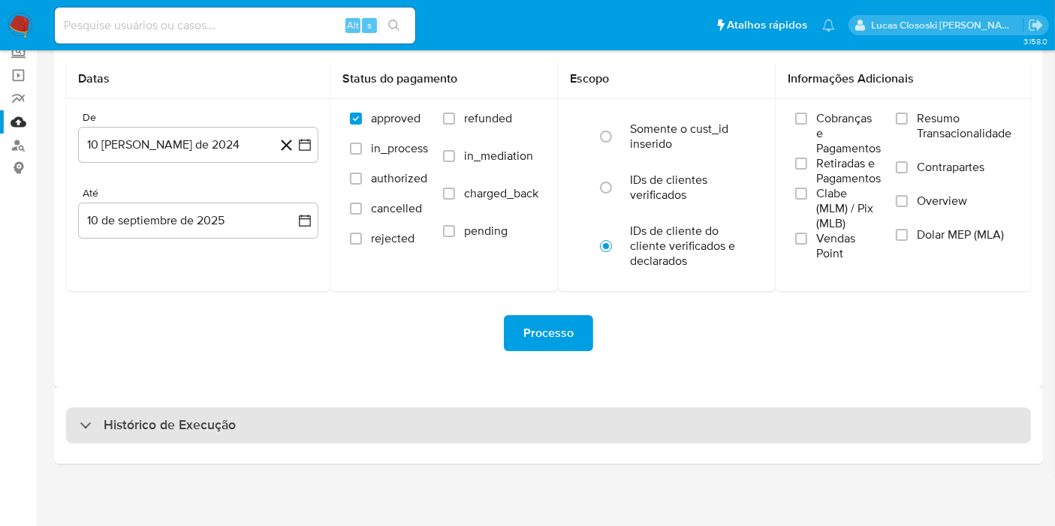
click at [334, 413] on div "Histórico de Execução" at bounding box center [548, 426] width 965 height 36
select select "10"
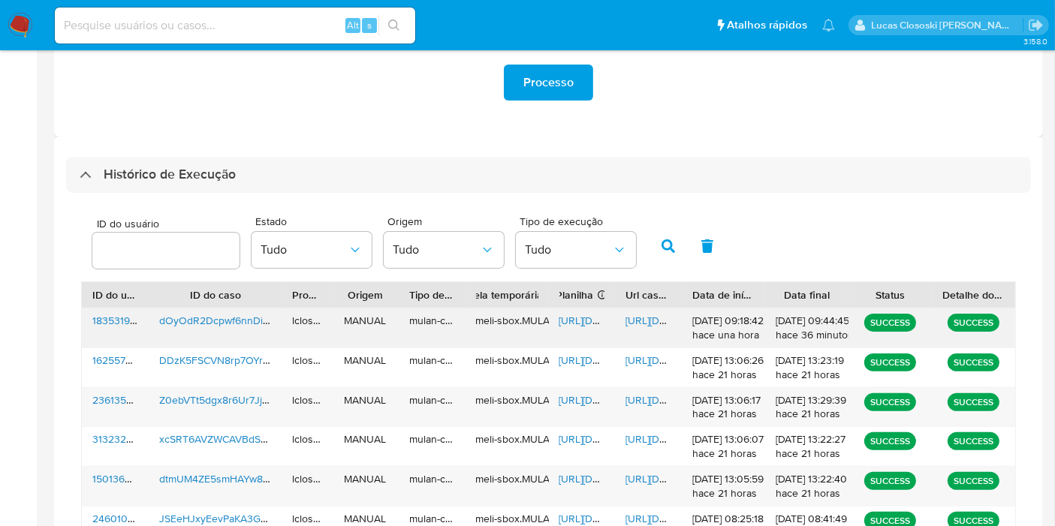
click at [583, 321] on span "https://docs.google.com/spreadsheets/d/1nnHDHvzGHCQ9NPbgUMBkvAvMmzMSV6rWTOIddn9…" at bounding box center [611, 320] width 104 height 15
click at [651, 321] on span "https://docs.google.com/document/d/1FXzOBjorMtu84bfEWpn7TTkMe_SXd85HXpgKk64YAok…" at bounding box center [677, 320] width 104 height 15
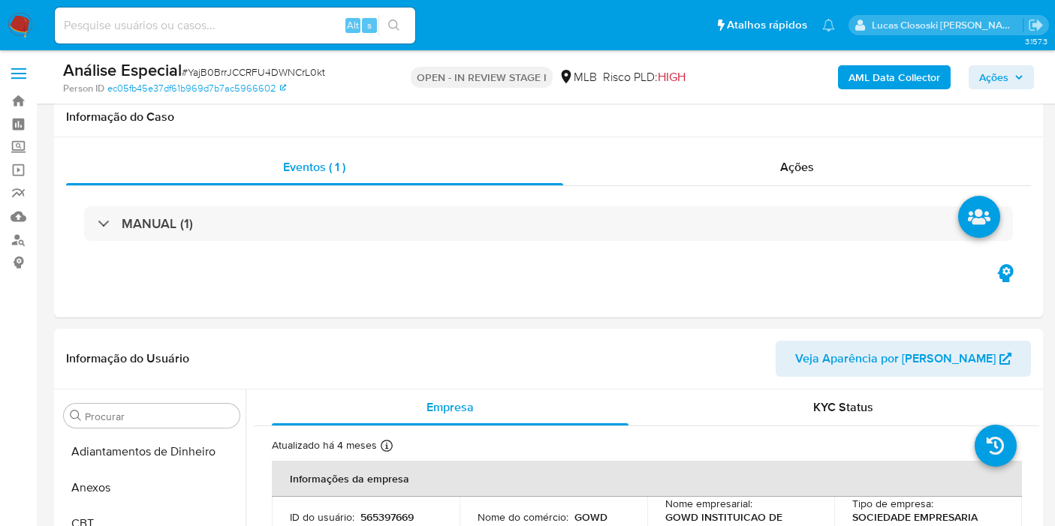
select select "100"
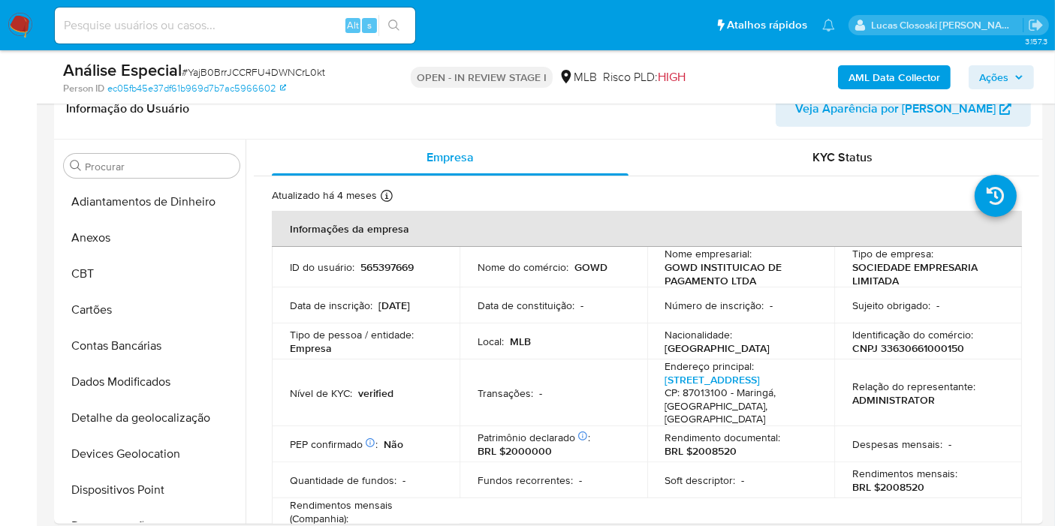
scroll to position [622, 0]
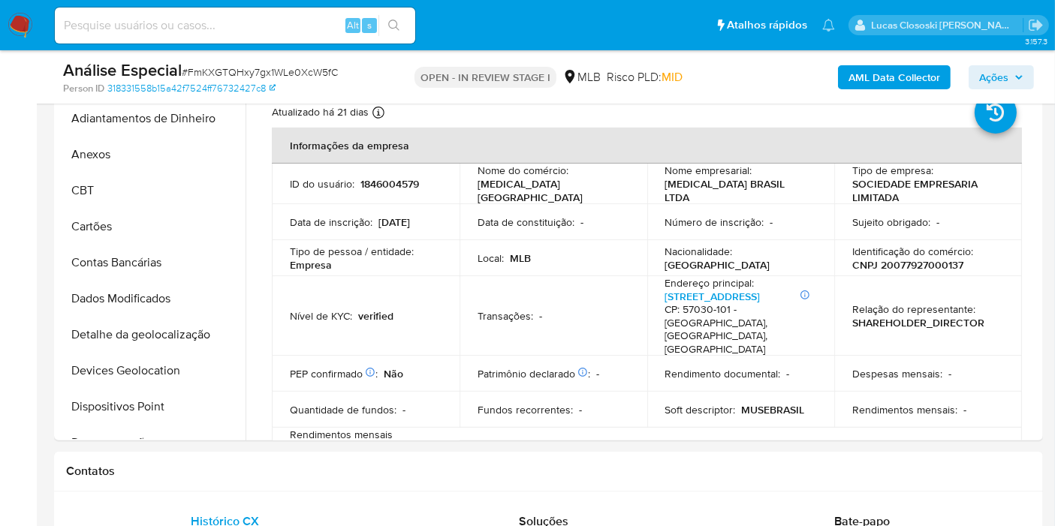
scroll to position [667, 0]
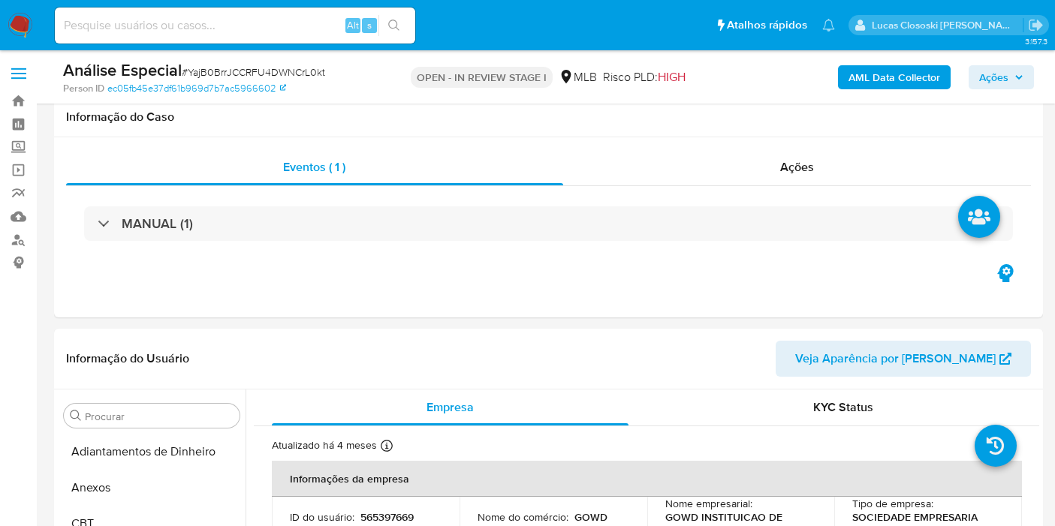
select select "100"
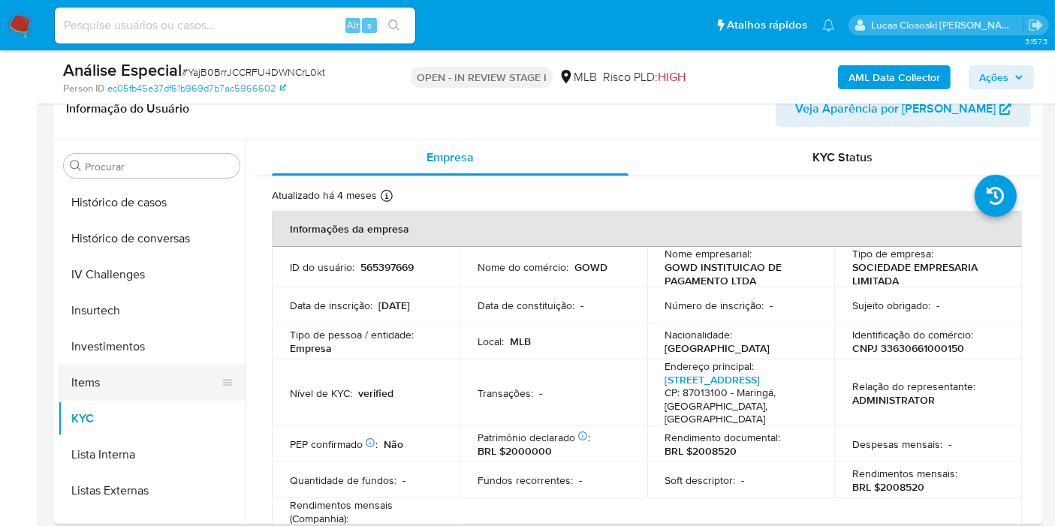
scroll to position [538, 0]
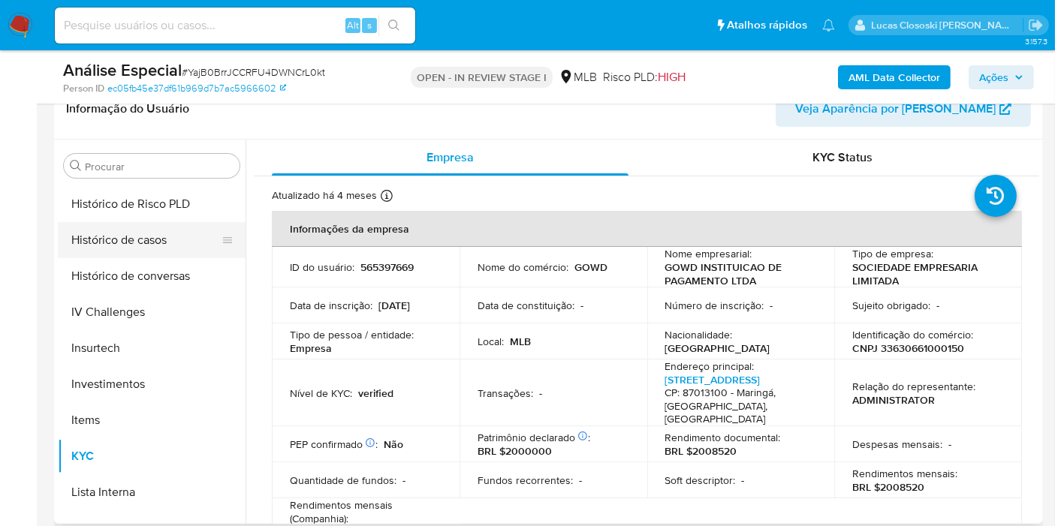
click at [113, 228] on button "Histórico de casos" at bounding box center [146, 240] width 176 height 36
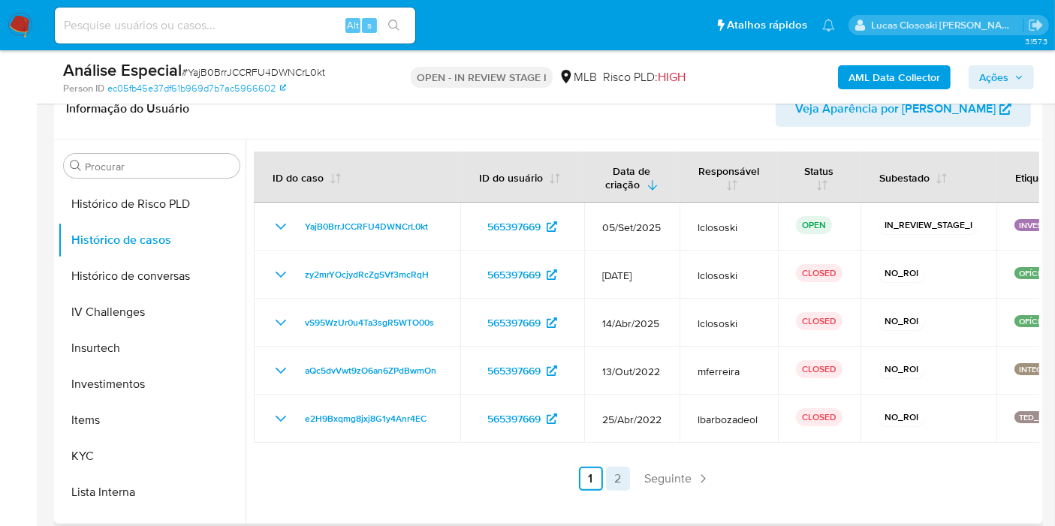
click at [618, 475] on link "2" at bounding box center [618, 479] width 24 height 24
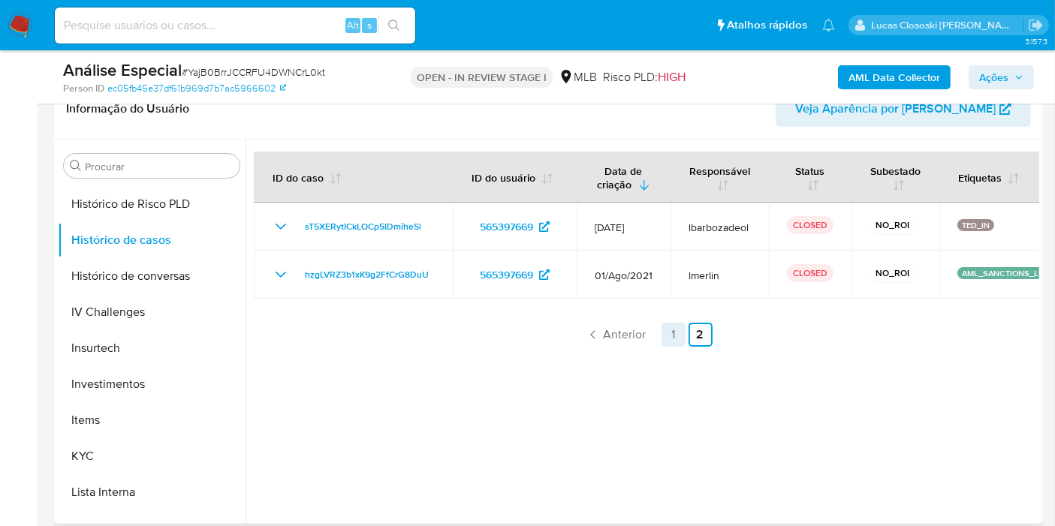
click at [672, 331] on link "1" at bounding box center [673, 335] width 24 height 24
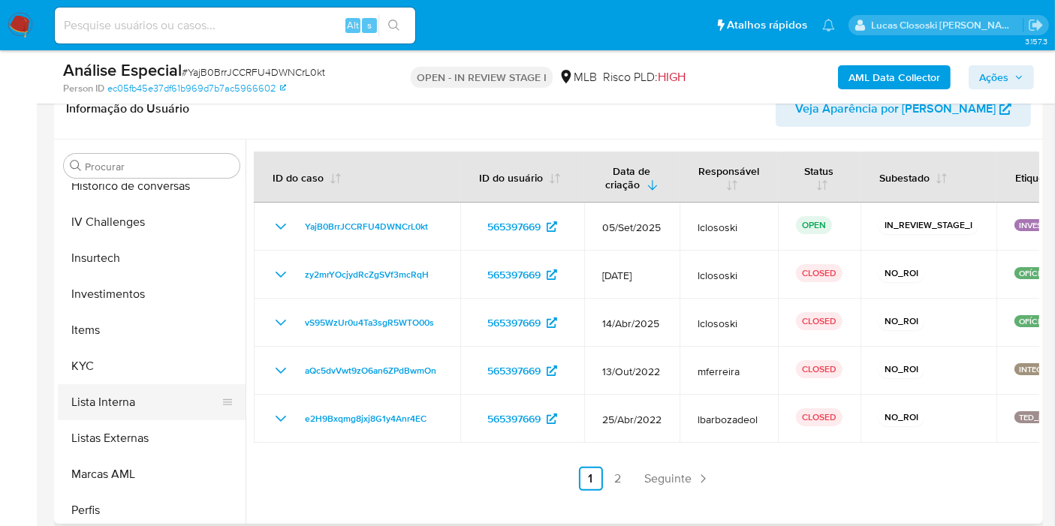
scroll to position [706, 0]
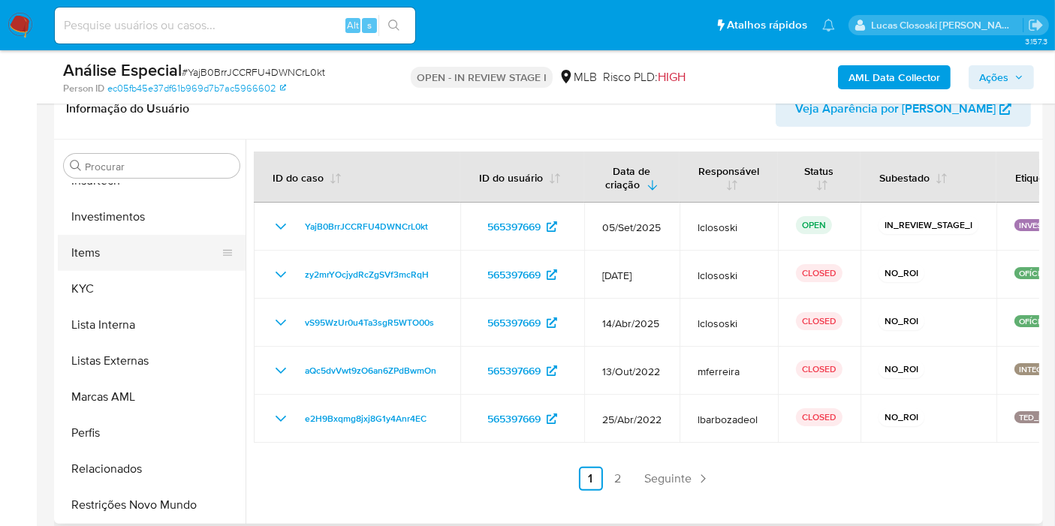
click at [110, 250] on button "Items" at bounding box center [146, 253] width 176 height 36
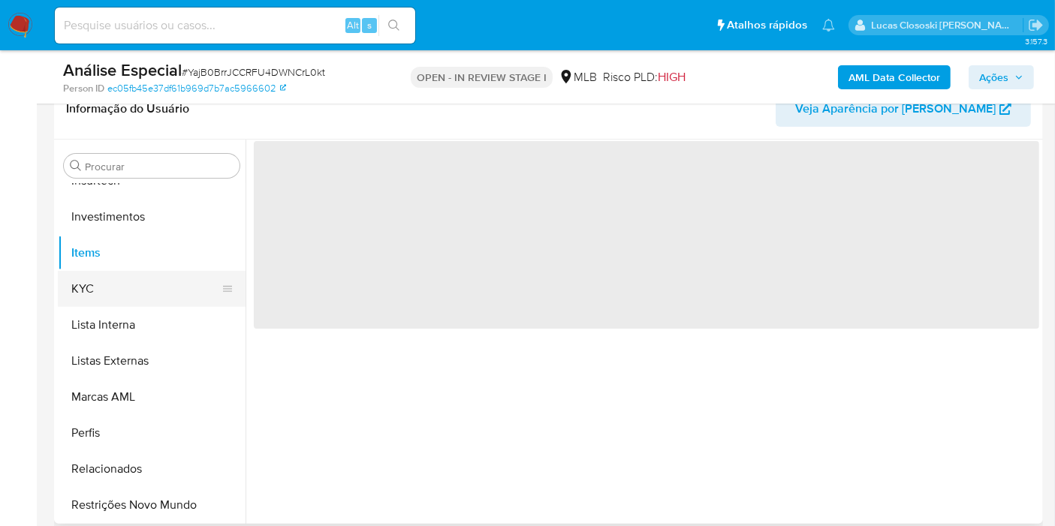
click at [110, 288] on button "KYC" at bounding box center [146, 289] width 176 height 36
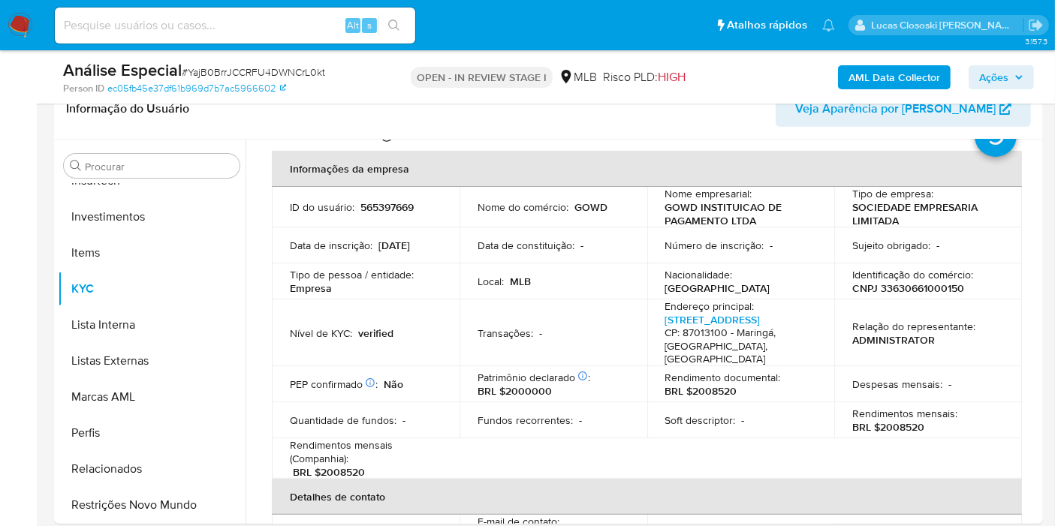
scroll to position [83, 0]
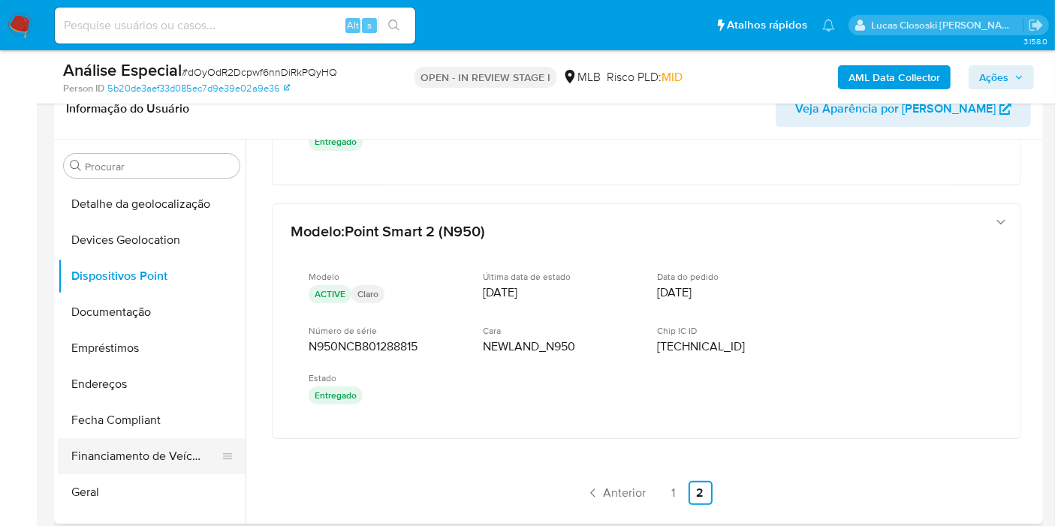
scroll to position [289, 0]
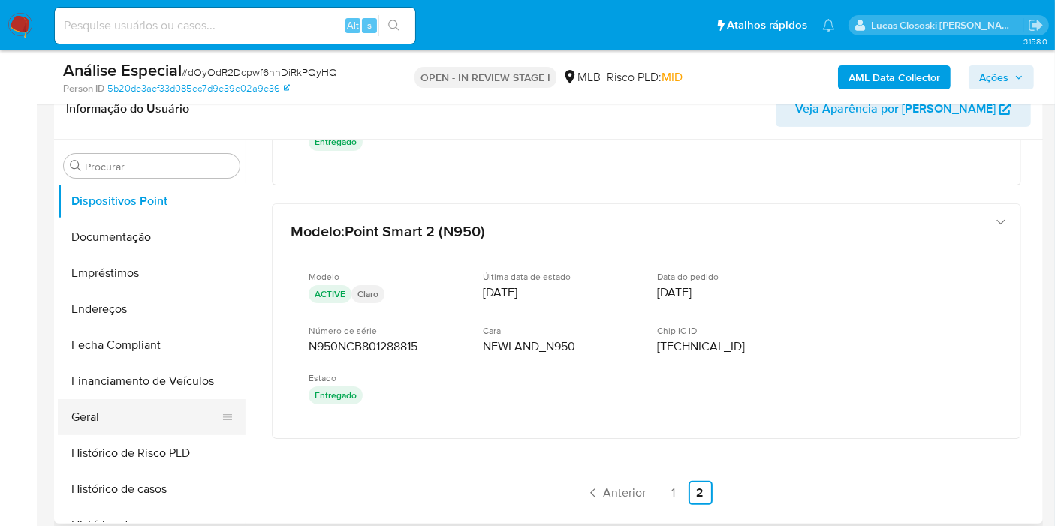
click at [111, 402] on button "Geral" at bounding box center [146, 417] width 176 height 36
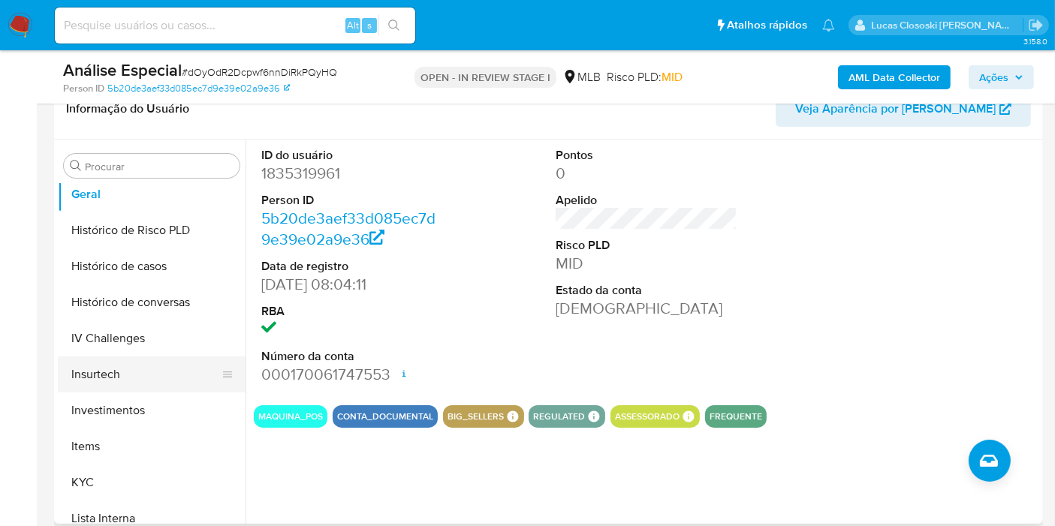
scroll to position [538, 0]
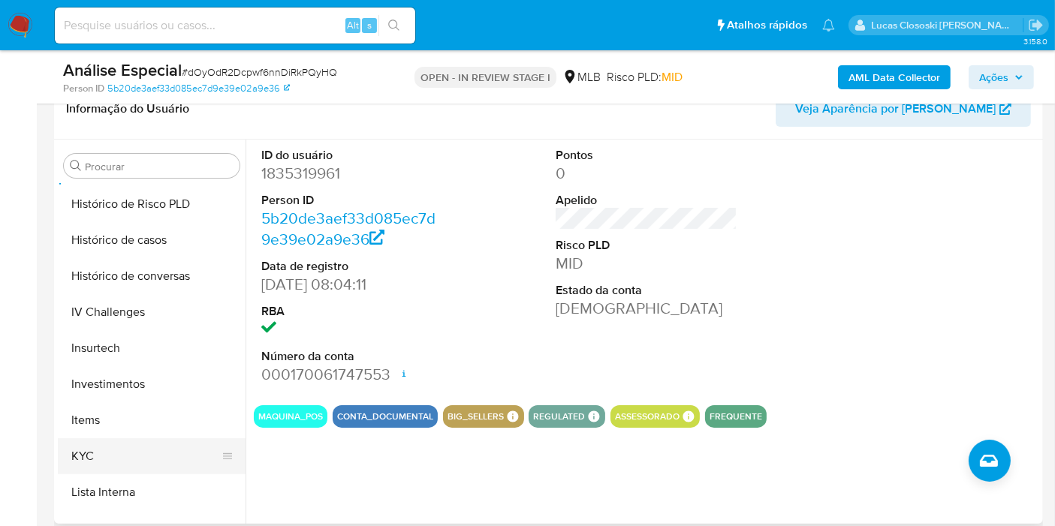
click at [132, 458] on button "KYC" at bounding box center [146, 456] width 176 height 36
